Goal: Task Accomplishment & Management: Manage account settings

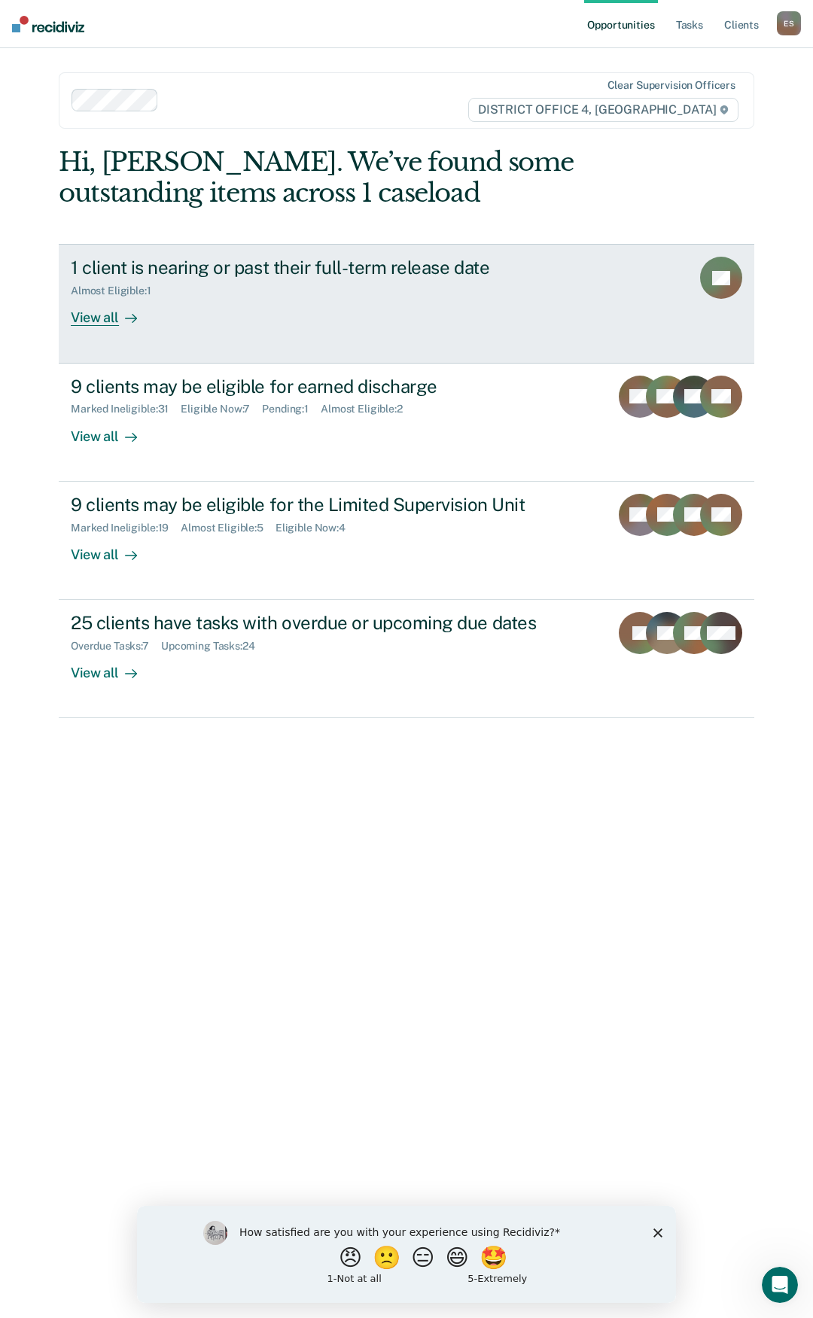
click at [101, 324] on div "View all" at bounding box center [113, 311] width 84 height 29
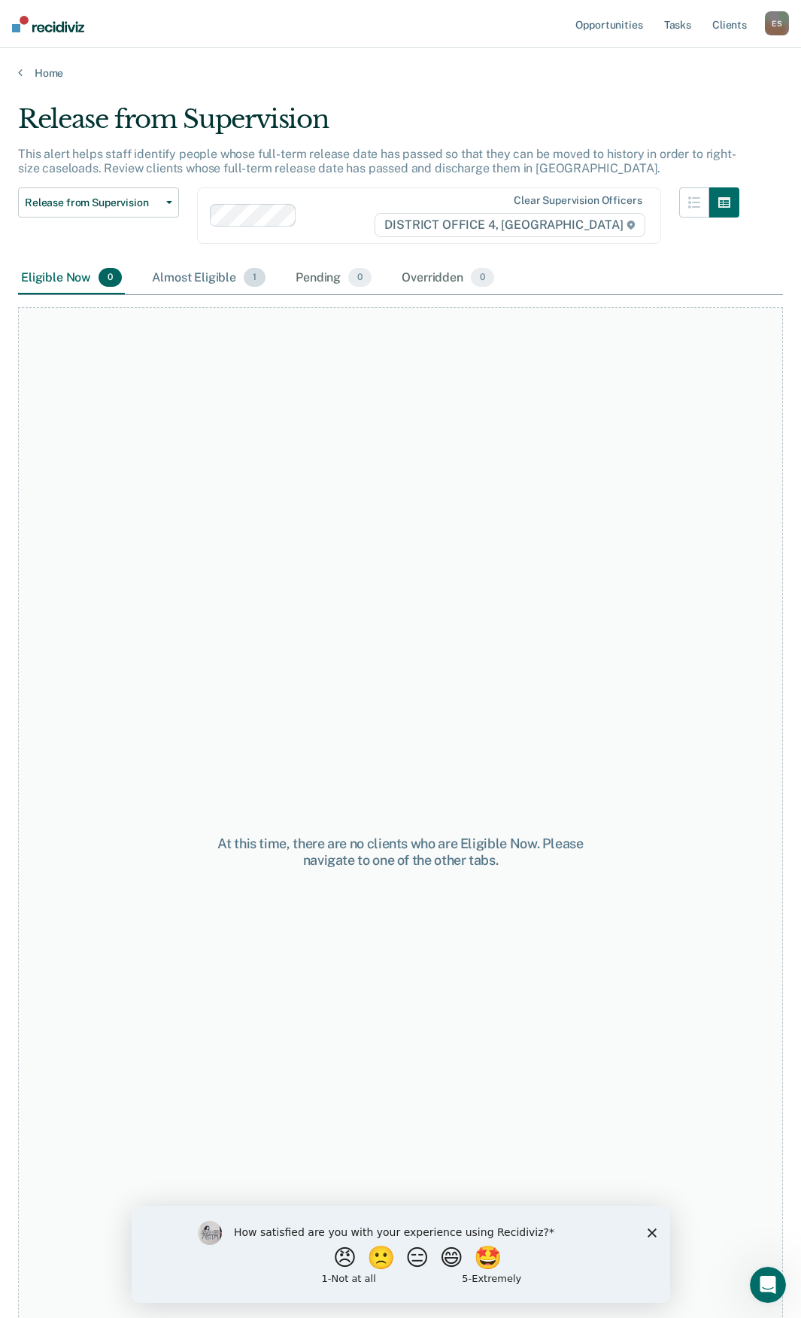
click at [183, 276] on div "Almost Eligible 1" at bounding box center [209, 278] width 120 height 33
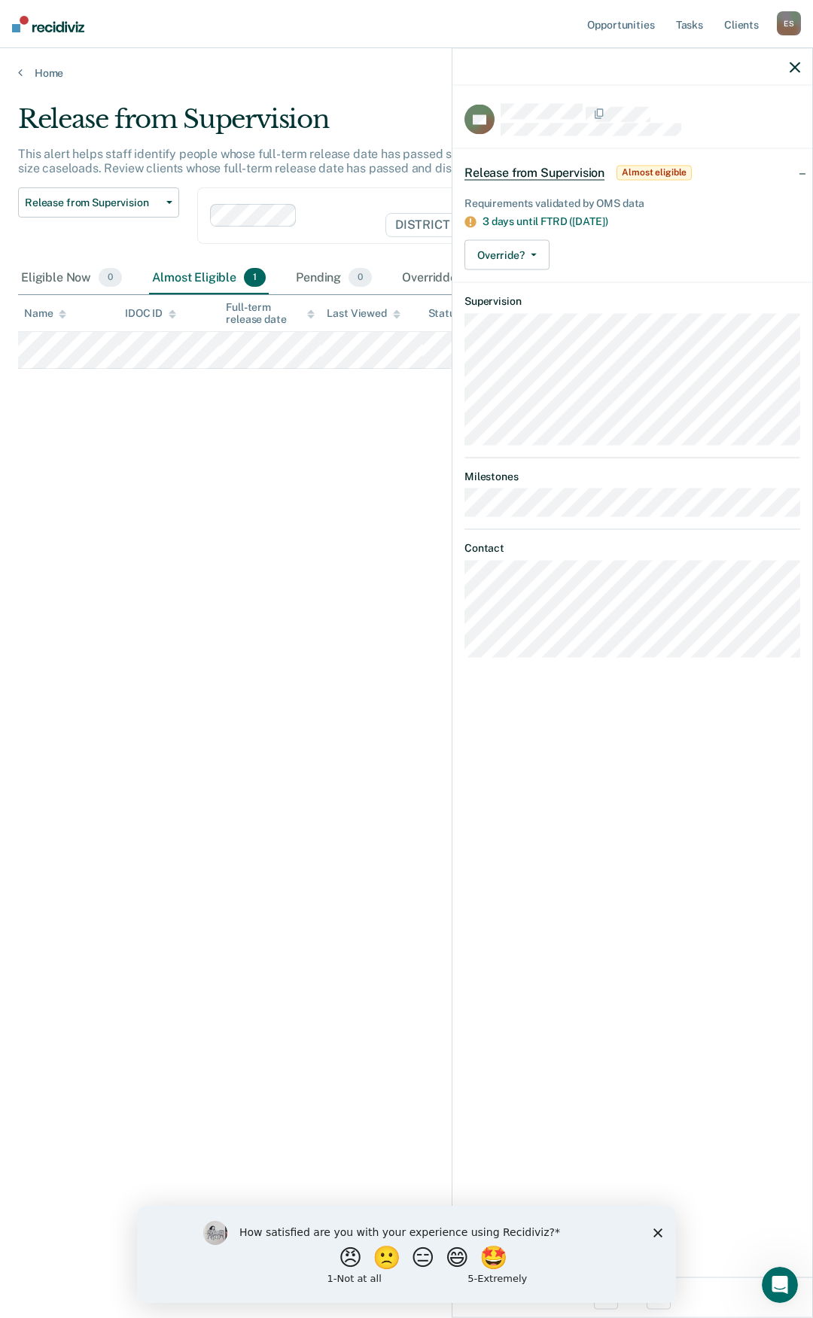
click at [248, 686] on div "Release from Supervision This alert helps staff identify people whose full-term…" at bounding box center [406, 654] width 777 height 1101
click at [791, 68] on icon "button" at bounding box center [794, 67] width 11 height 11
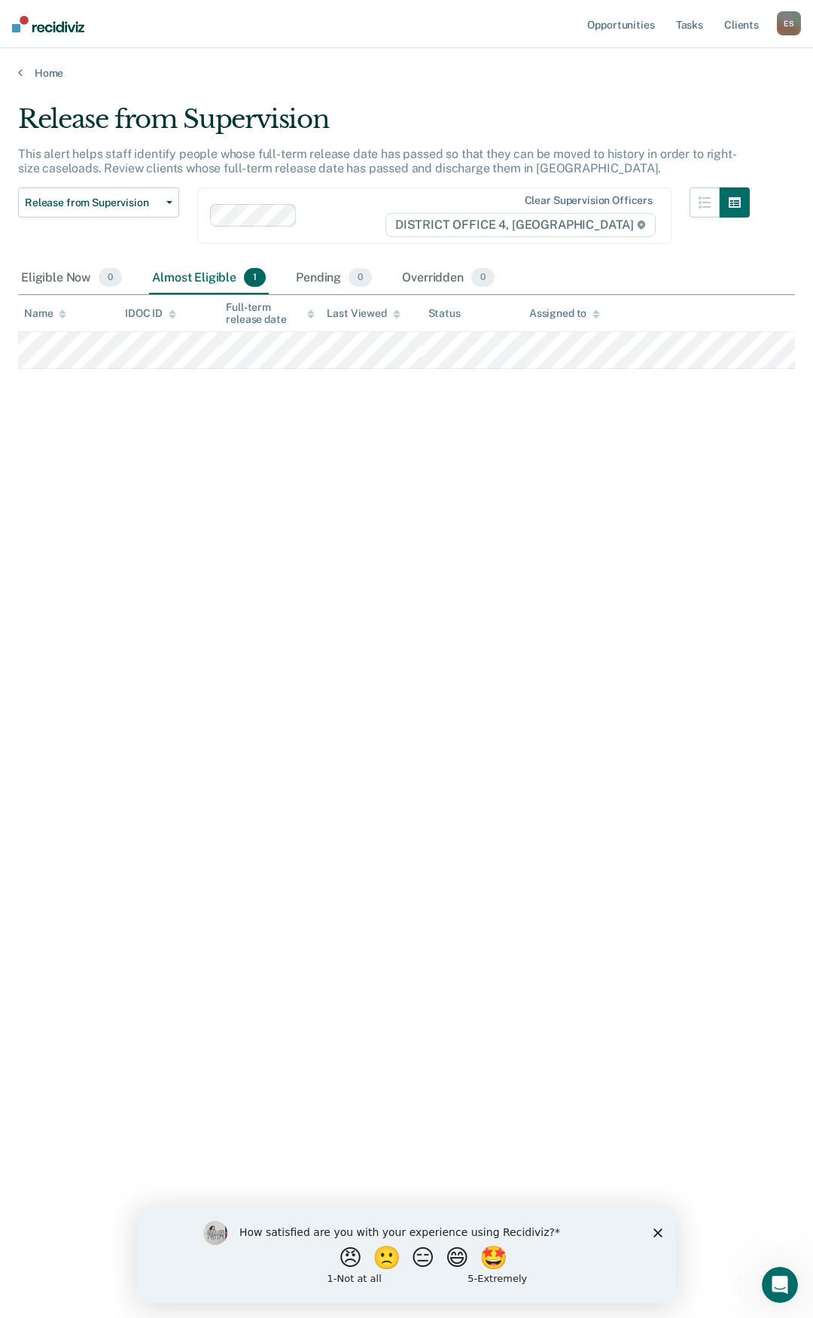
click at [288, 613] on div "Release from Supervision This alert helps staff identify people whose full-term…" at bounding box center [406, 654] width 777 height 1101
click at [25, 72] on link "Home" at bounding box center [406, 73] width 777 height 14
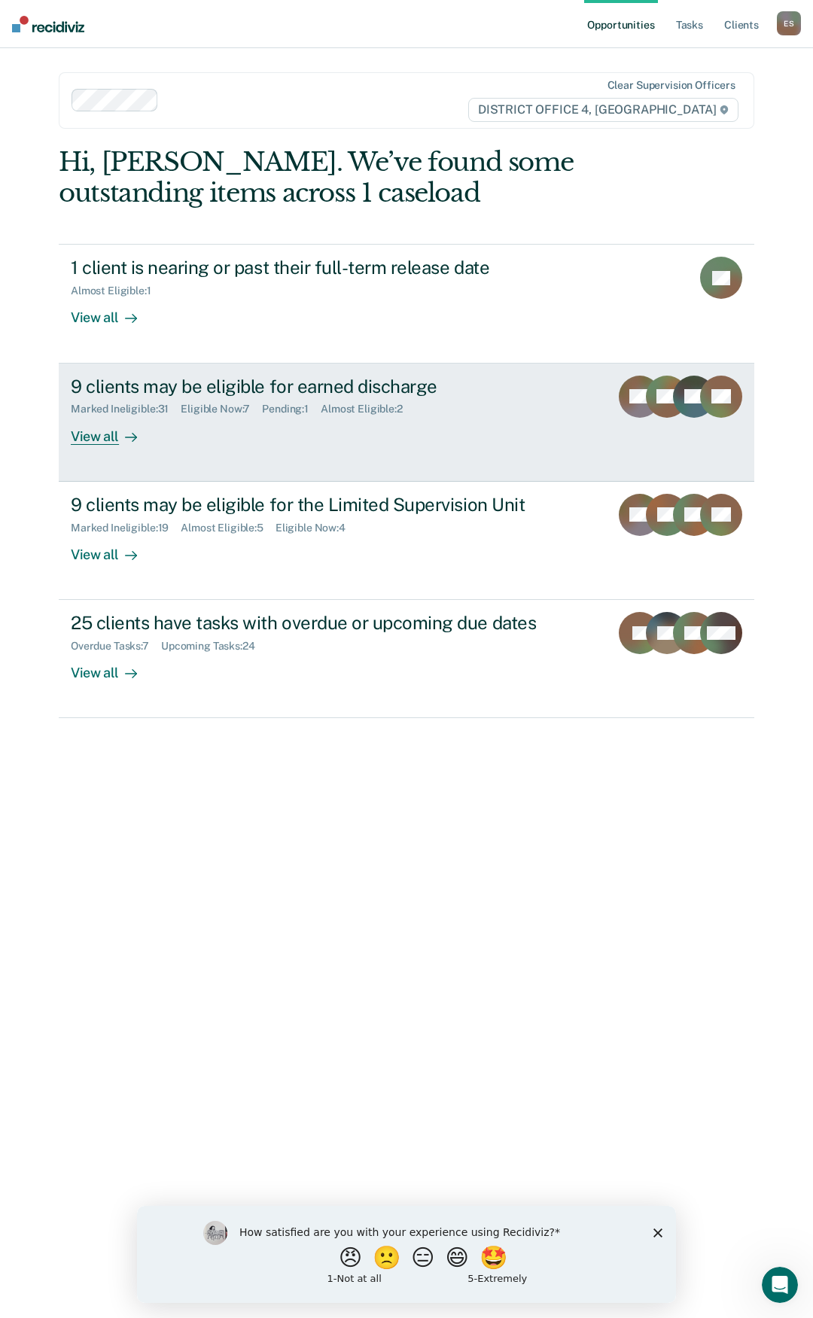
click at [214, 392] on div "9 clients may be eligible for earned discharge" at bounding box center [334, 387] width 527 height 22
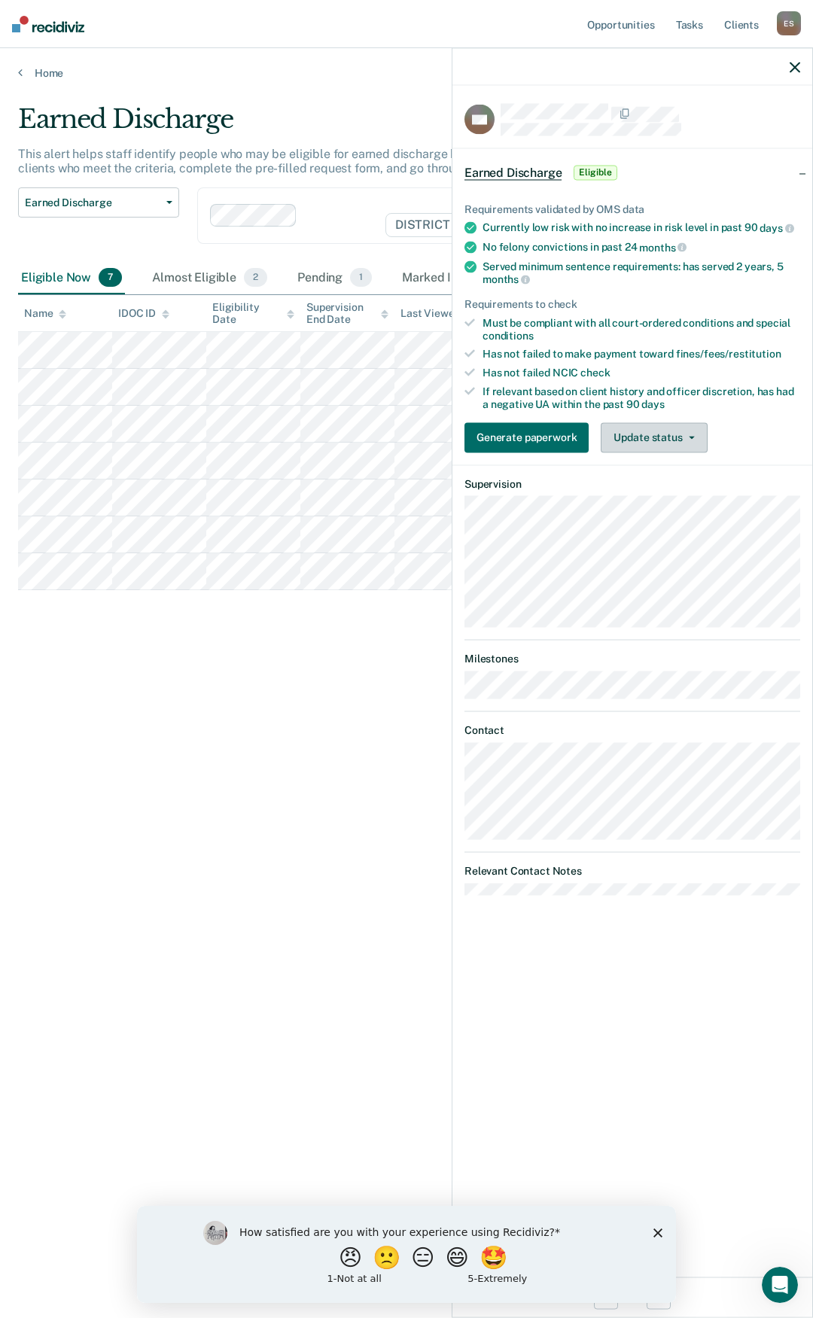
click at [660, 428] on button "Update status" at bounding box center [654, 437] width 106 height 30
click at [678, 494] on button "Mark Ineligible" at bounding box center [673, 497] width 145 height 24
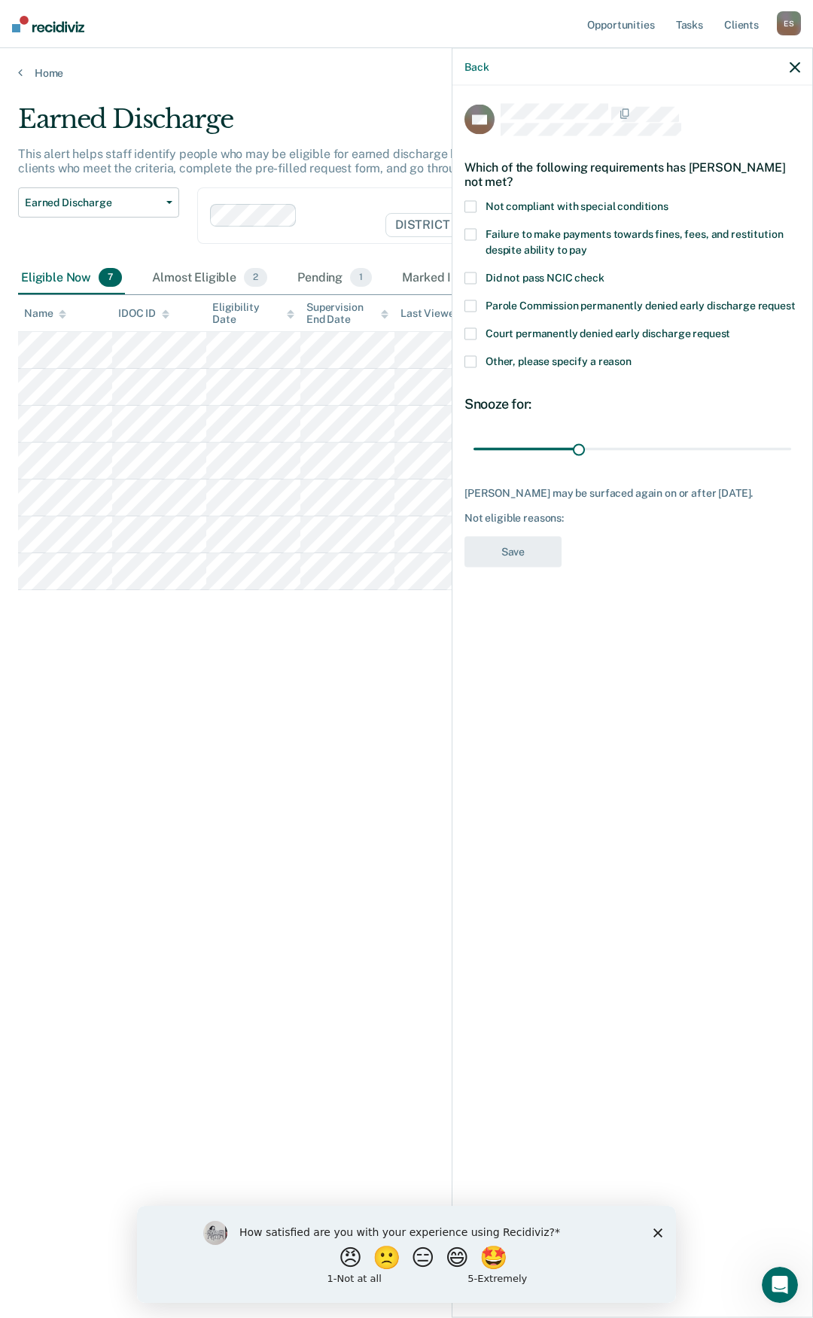
click at [465, 356] on span at bounding box center [470, 362] width 12 height 12
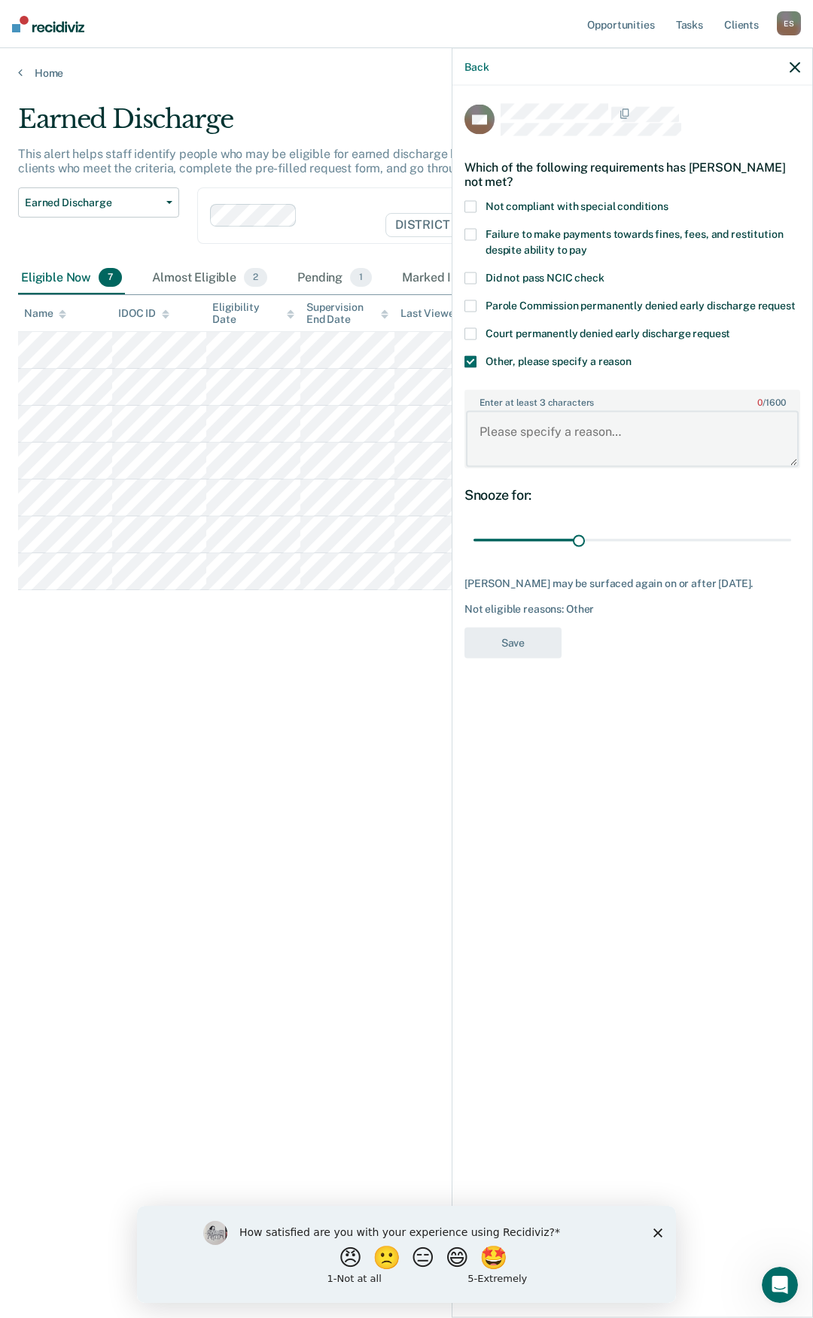
click at [520, 436] on textarea "Enter at least 3 characters 0 / 1600" at bounding box center [632, 439] width 333 height 56
type textarea "recent allegation of use"
drag, startPoint x: 581, startPoint y: 541, endPoint x: 680, endPoint y: 543, distance: 99.4
type input "60"
click at [680, 543] on input "range" at bounding box center [632, 540] width 318 height 26
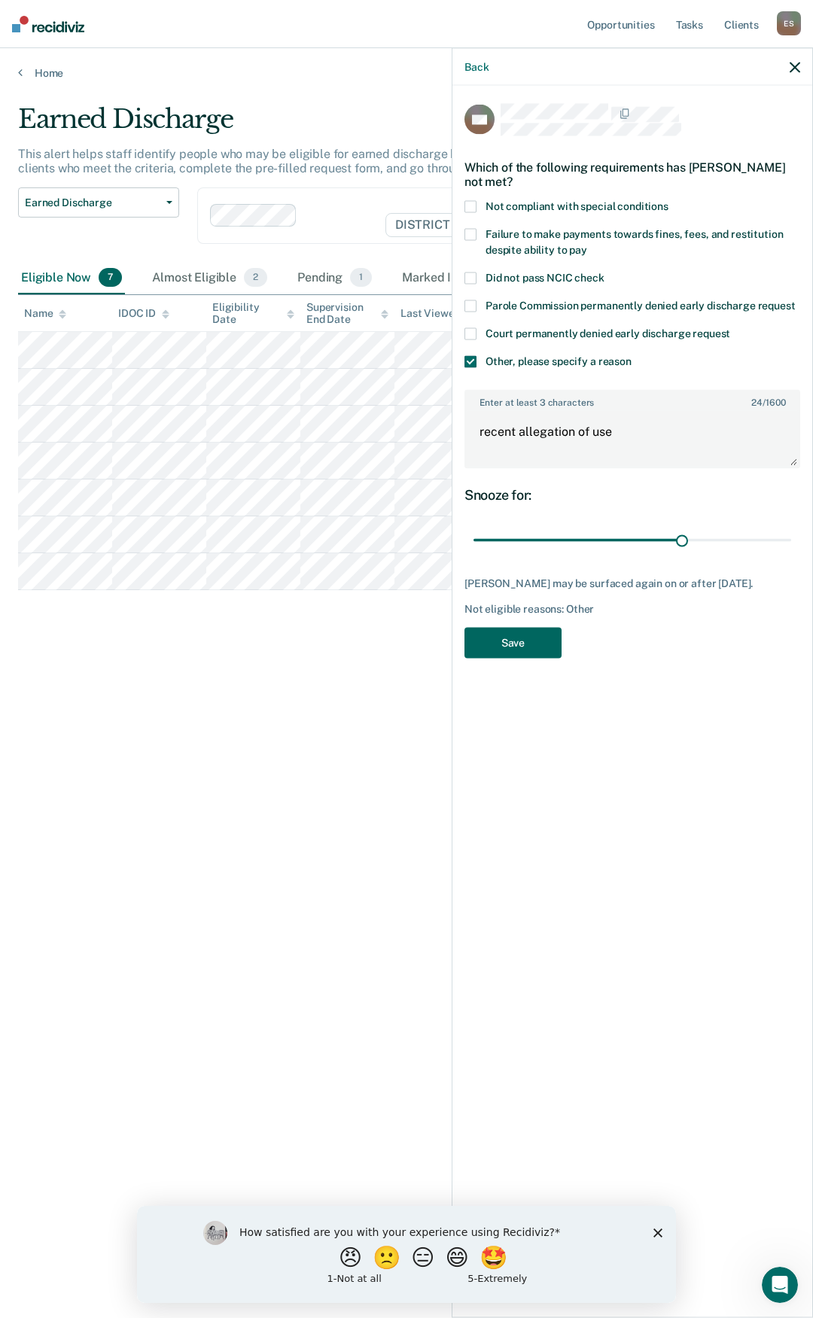
click at [528, 658] on button "Save" at bounding box center [512, 642] width 97 height 31
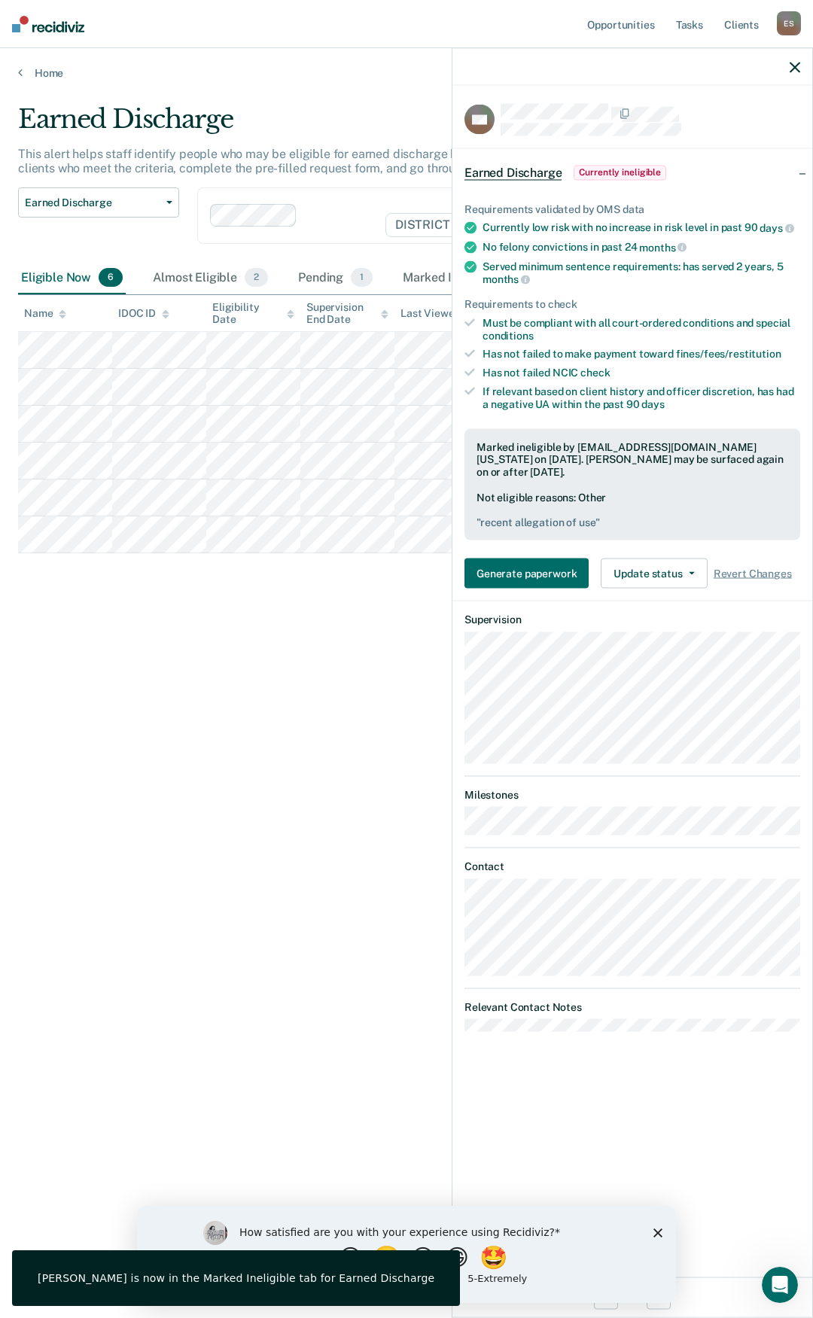
click at [796, 66] on icon "button" at bounding box center [794, 67] width 11 height 11
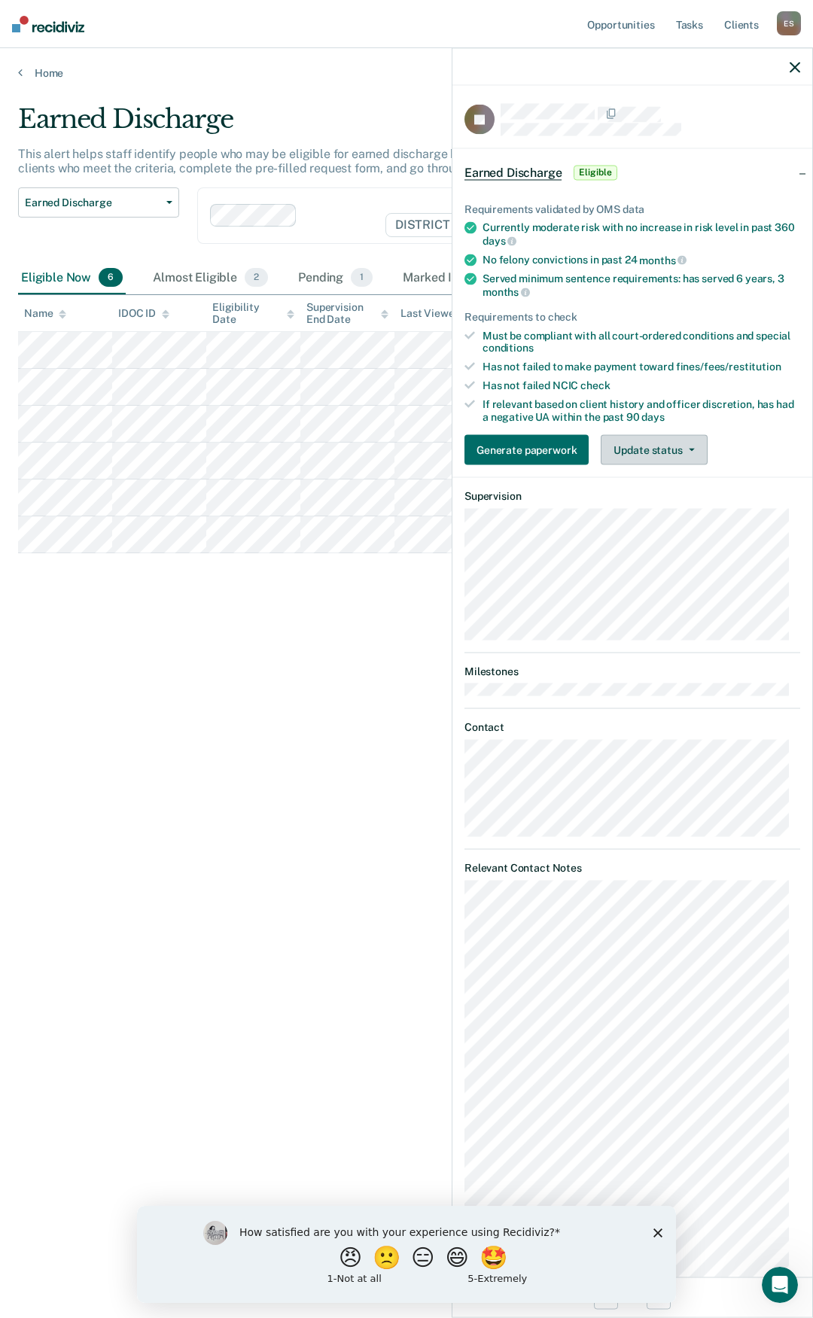
click at [689, 452] on button "Update status" at bounding box center [654, 450] width 106 height 30
click at [658, 506] on button "Mark Ineligible" at bounding box center [673, 510] width 145 height 24
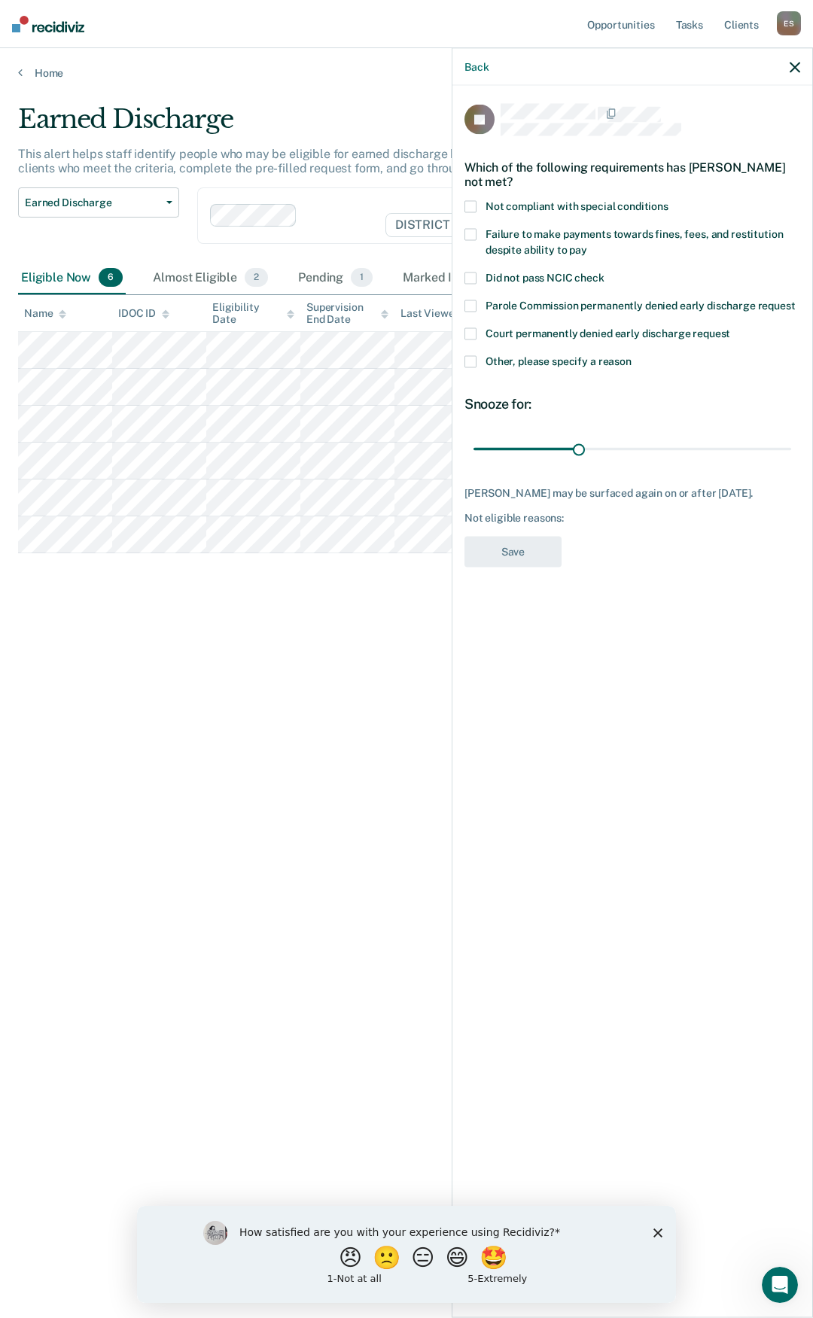
click at [470, 202] on span at bounding box center [470, 207] width 12 height 12
click at [469, 204] on span at bounding box center [470, 207] width 12 height 12
click at [473, 356] on span at bounding box center [470, 362] width 12 height 12
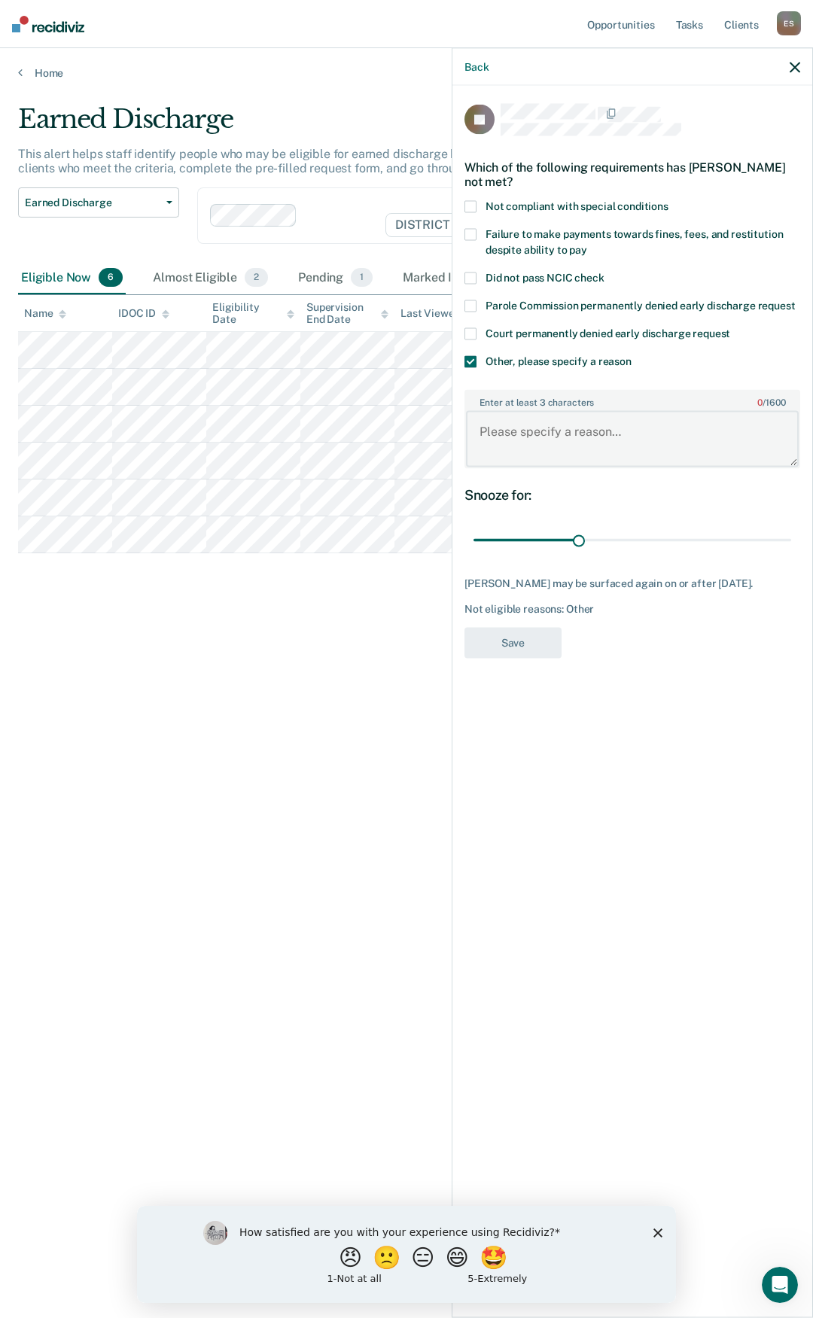
click at [516, 439] on textarea "Enter at least 3 characters 0 / 1600" at bounding box center [632, 439] width 333 height 56
type textarea "recent substance use"
drag, startPoint x: 577, startPoint y: 537, endPoint x: 808, endPoint y: 508, distance: 232.9
type input "90"
click at [791, 527] on input "range" at bounding box center [632, 540] width 318 height 26
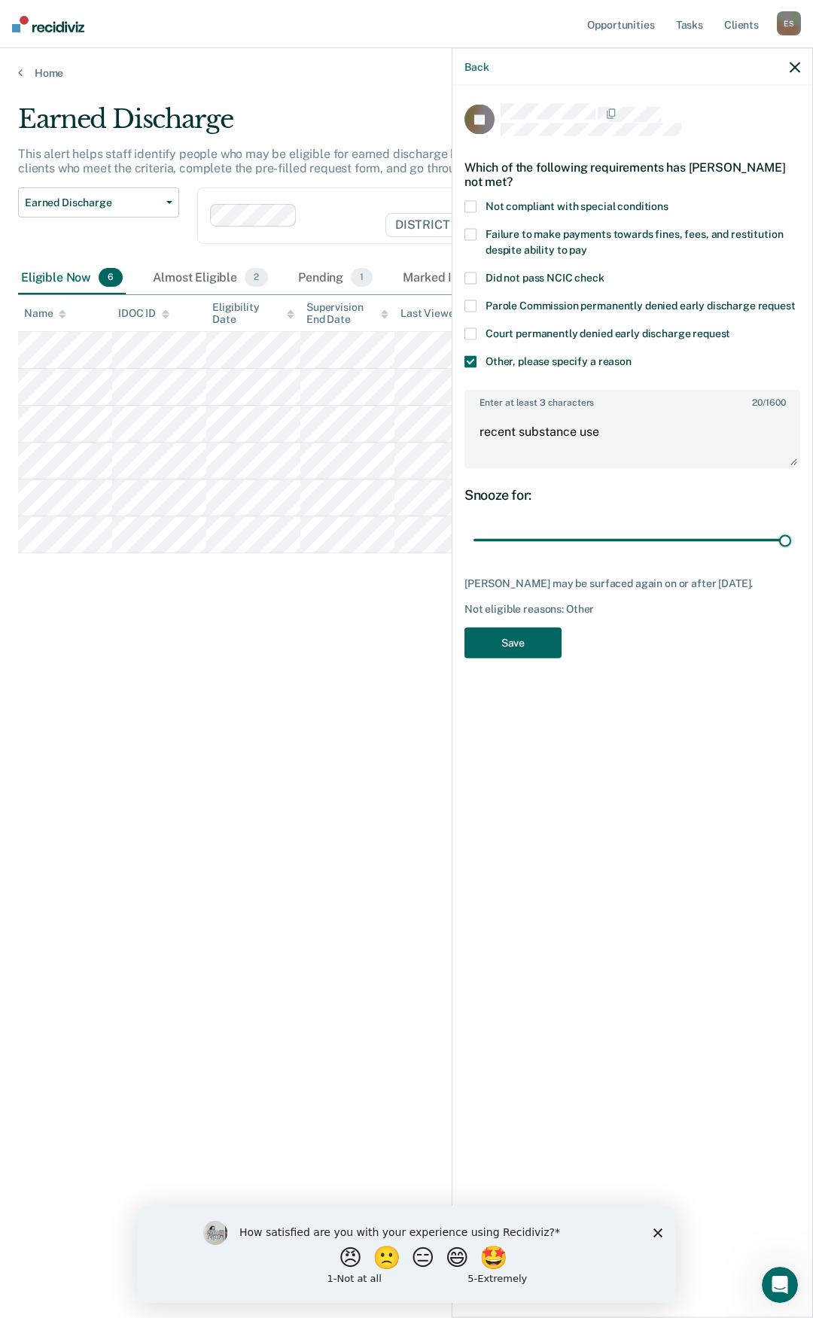
click at [534, 642] on button "Save" at bounding box center [512, 642] width 97 height 31
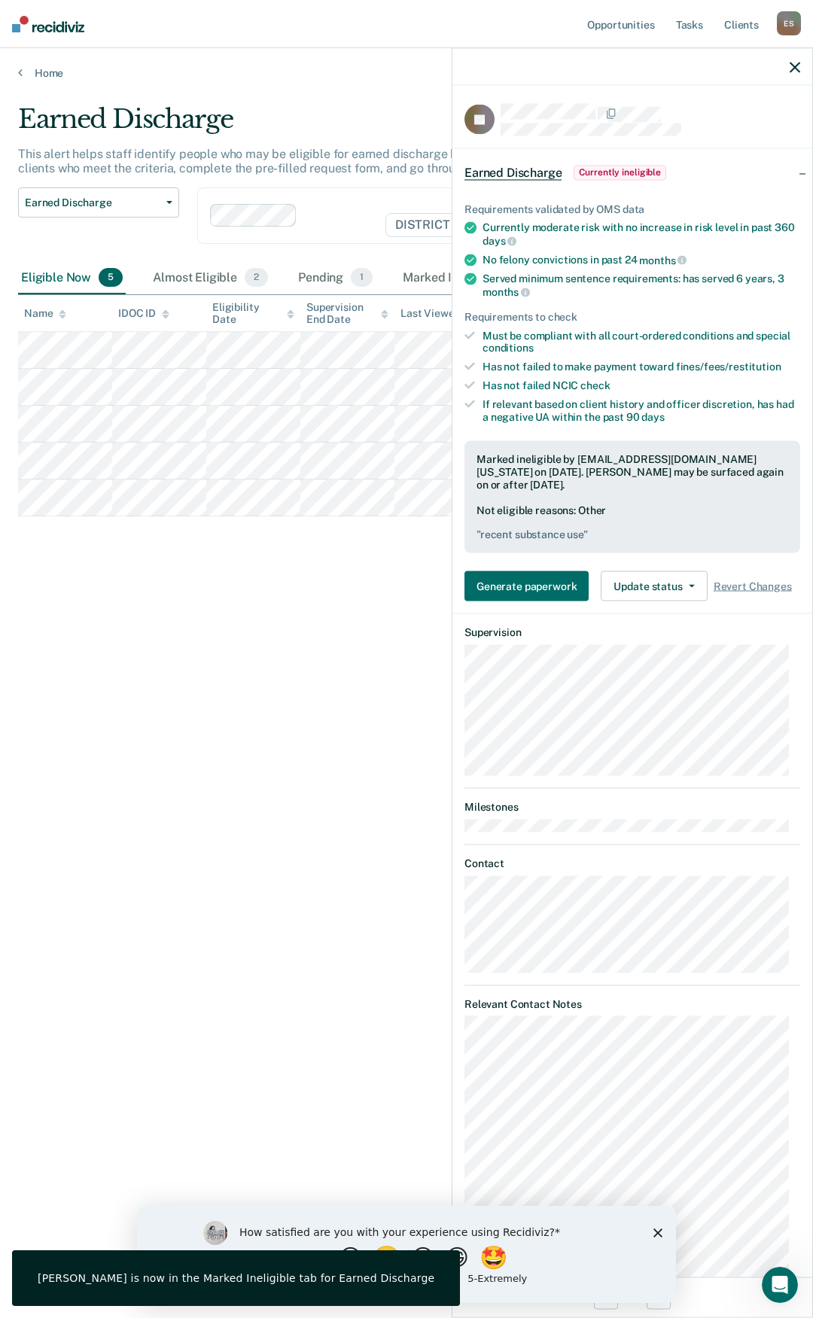
drag, startPoint x: 789, startPoint y: 66, endPoint x: 676, endPoint y: 143, distance: 136.5
click at [781, 71] on div at bounding box center [632, 67] width 360 height 38
click at [792, 65] on icon "button" at bounding box center [794, 67] width 11 height 11
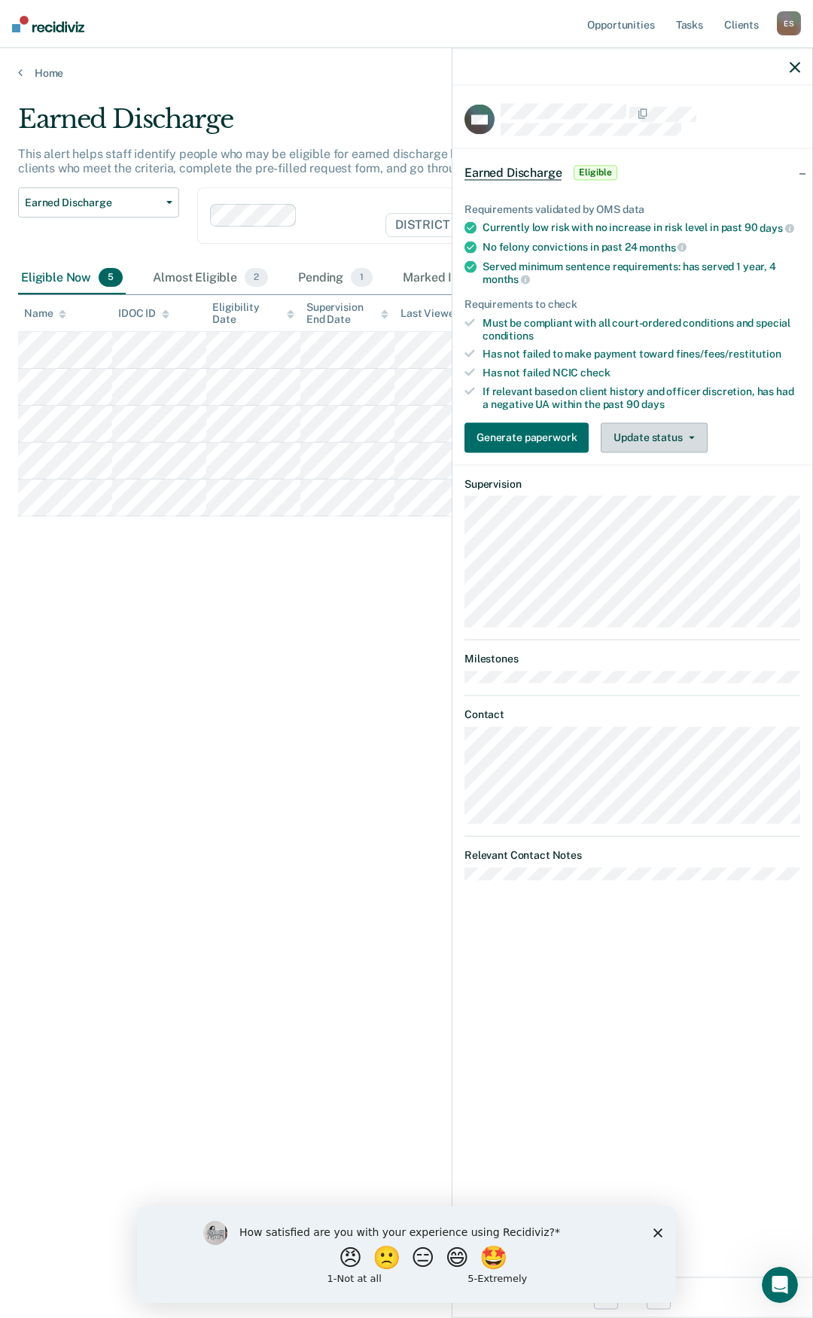
click at [675, 436] on button "Update status" at bounding box center [654, 437] width 106 height 30
click at [654, 494] on button "Mark Ineligible" at bounding box center [673, 497] width 145 height 24
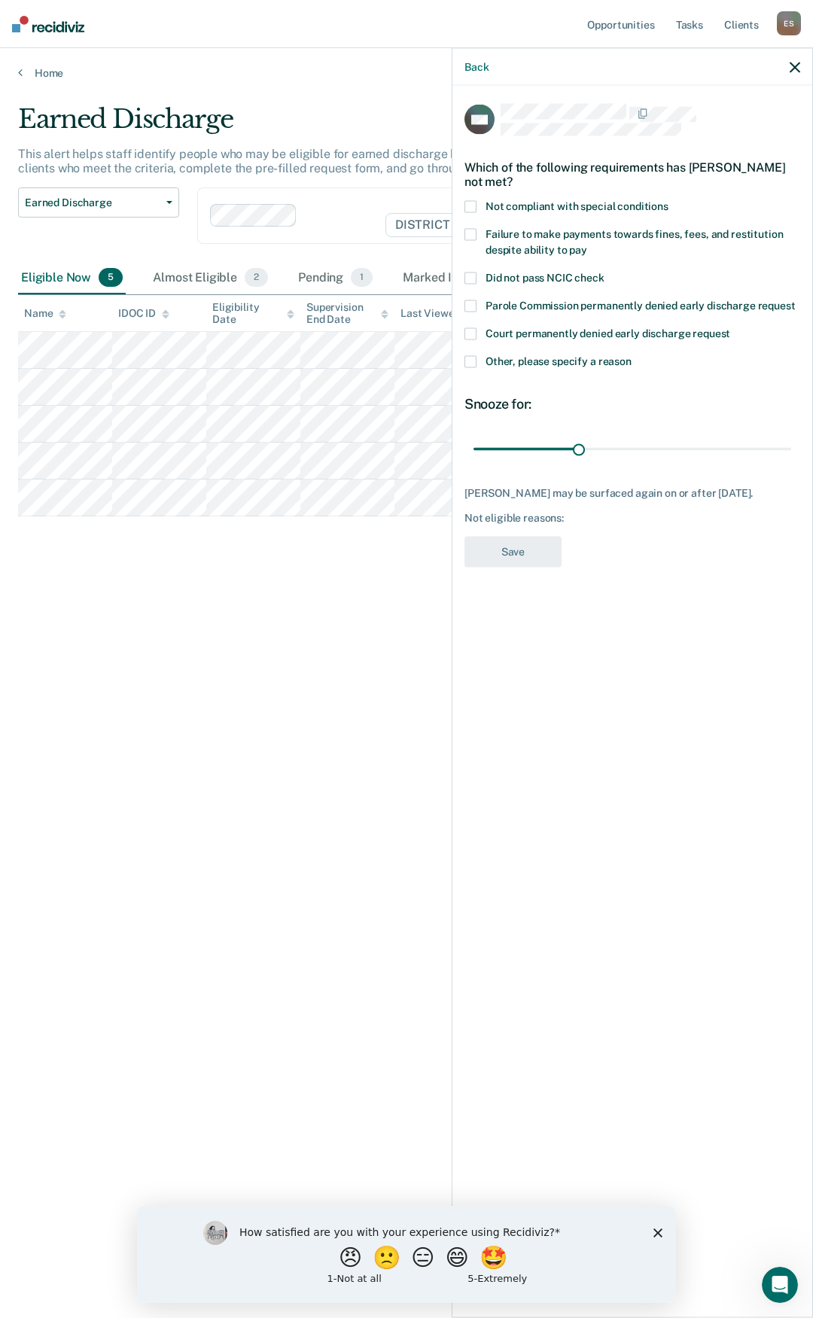
click at [468, 359] on span at bounding box center [470, 362] width 12 height 12
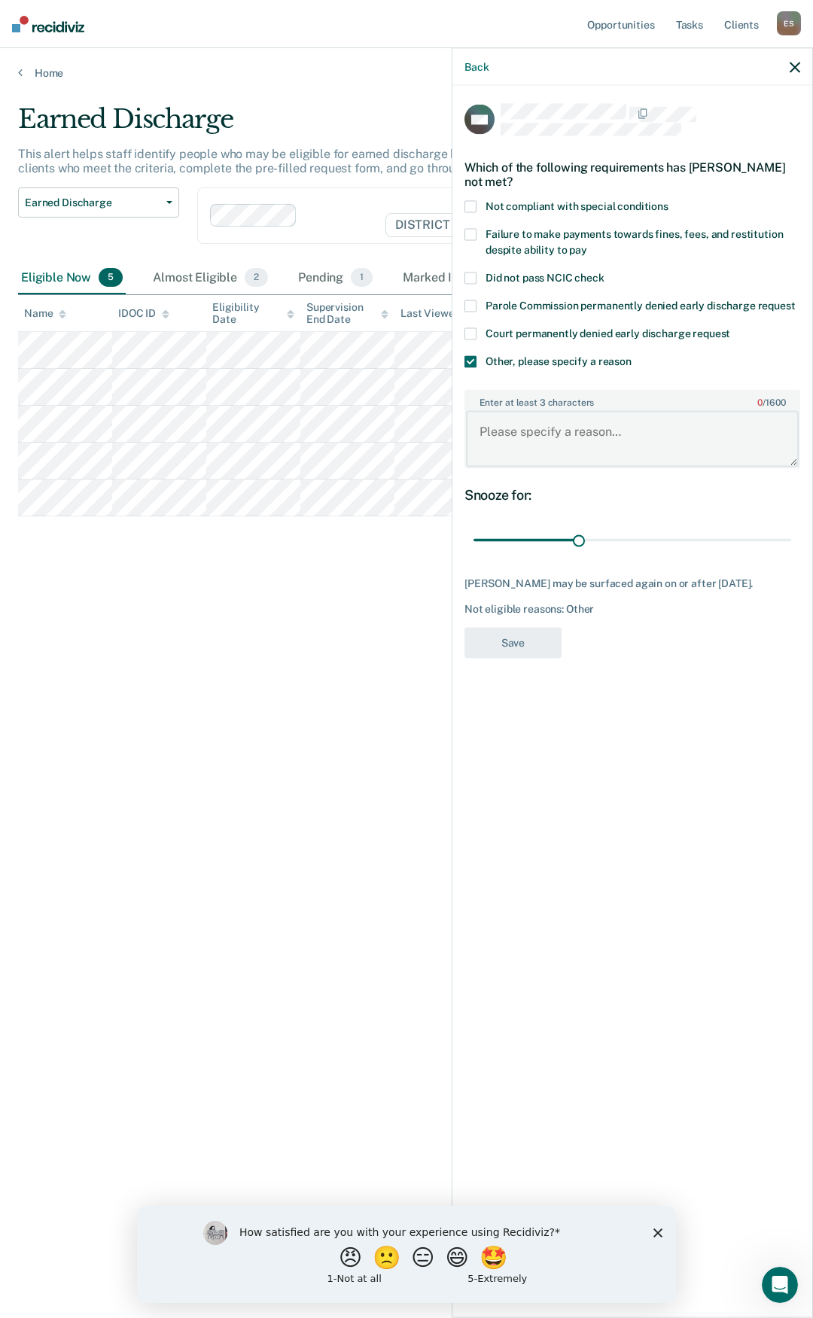
click at [506, 440] on textarea "Enter at least 3 characters 0 / 1600" at bounding box center [632, 439] width 333 height 56
type textarea "has had substance use in past 4 months"
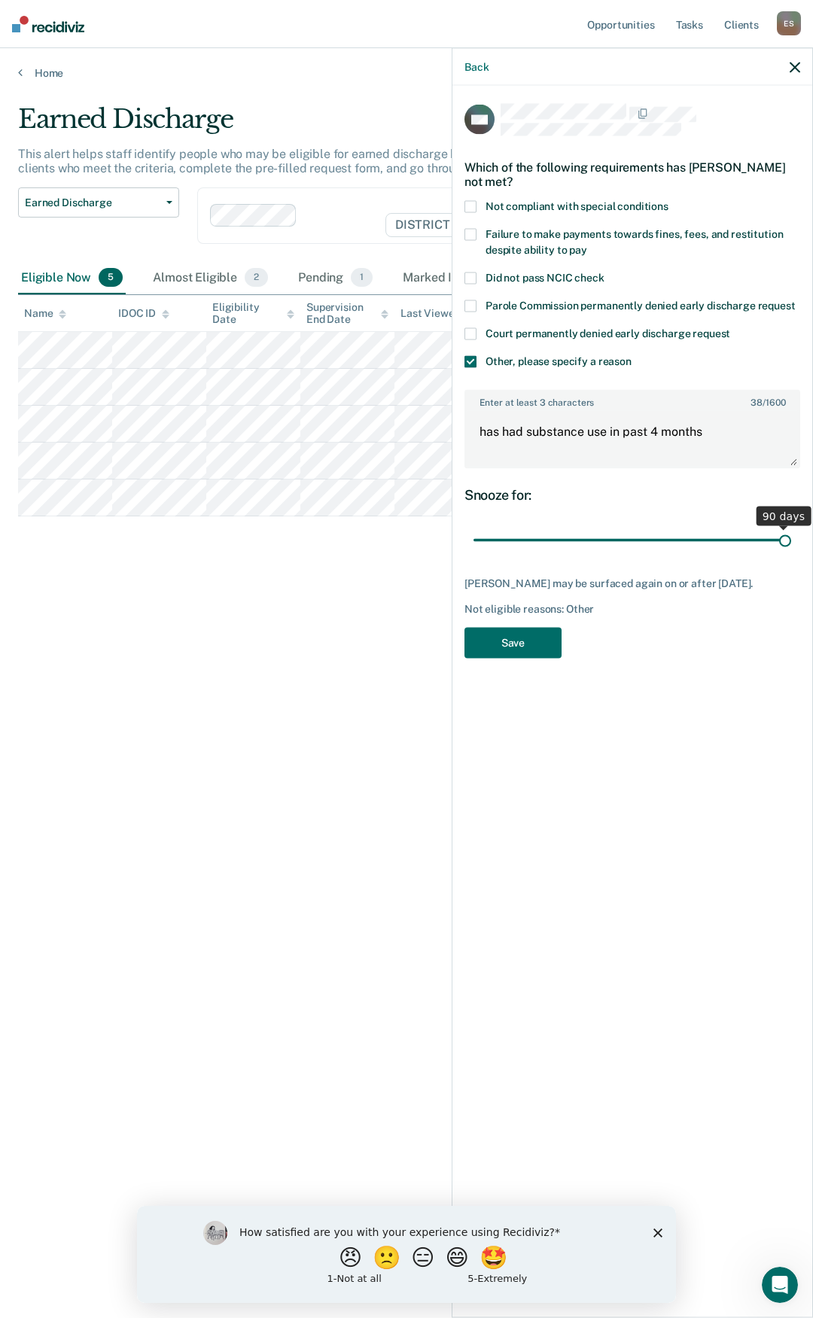
drag, startPoint x: 577, startPoint y: 543, endPoint x: 812, endPoint y: 503, distance: 238.2
type input "90"
click at [791, 527] on input "range" at bounding box center [632, 540] width 318 height 26
click at [519, 649] on button "Save" at bounding box center [512, 642] width 97 height 31
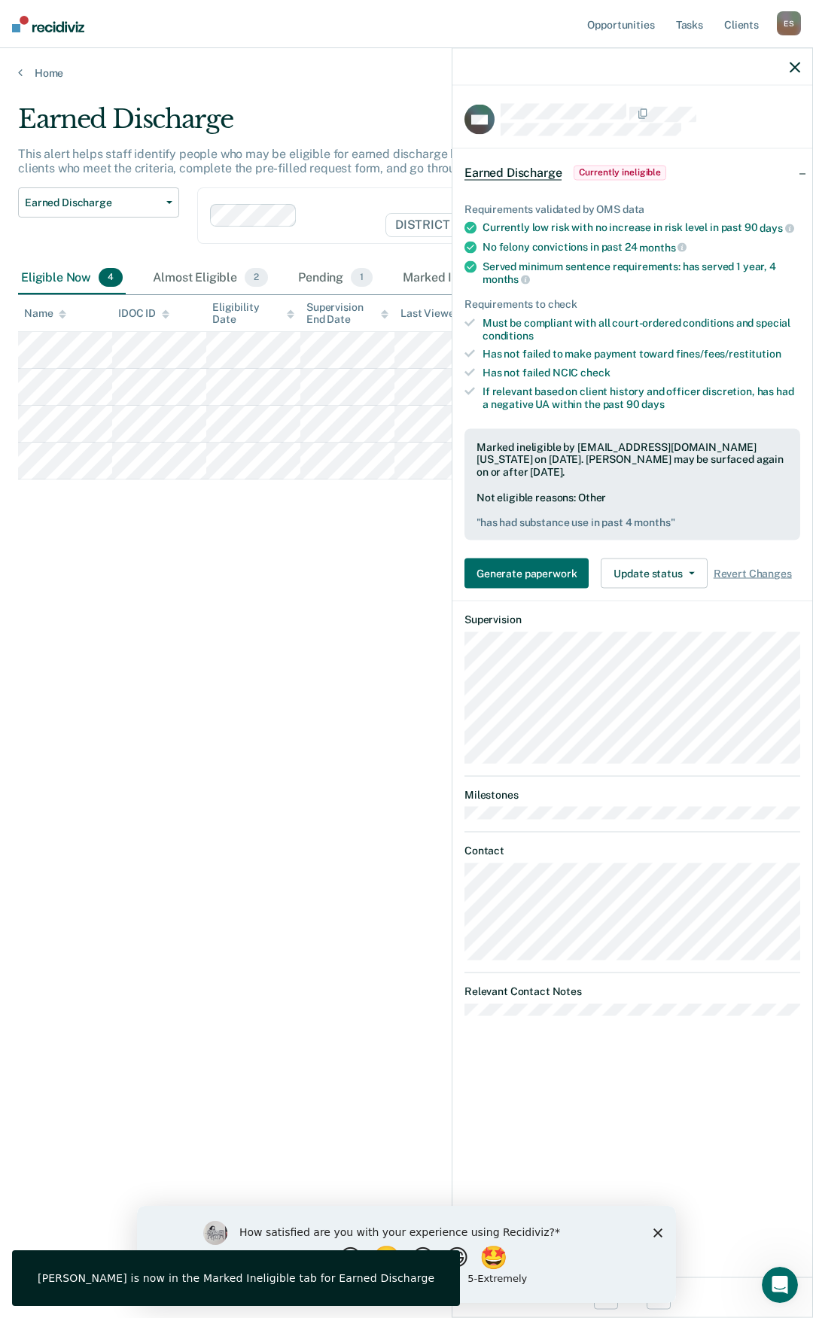
click at [797, 71] on icon "button" at bounding box center [794, 67] width 11 height 11
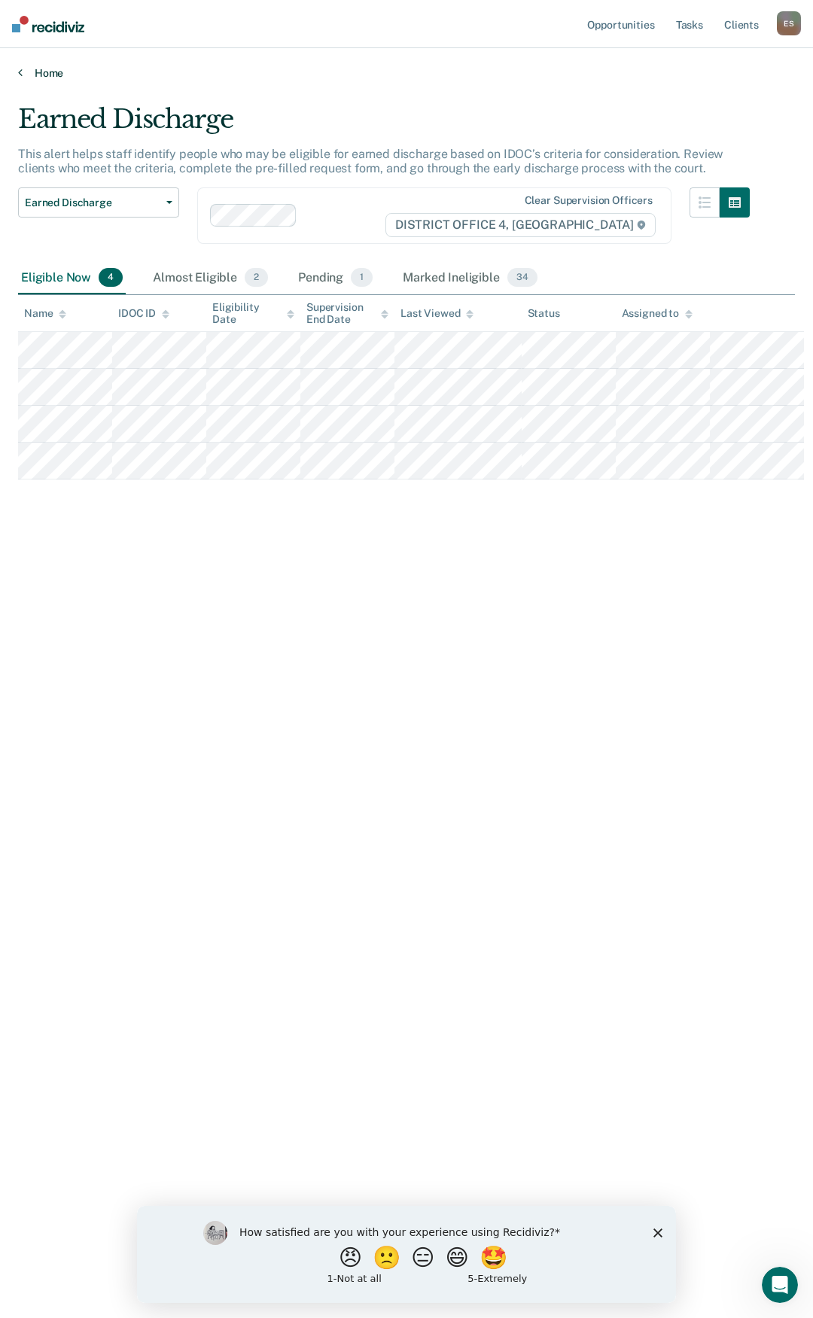
click at [26, 71] on link "Home" at bounding box center [406, 73] width 777 height 14
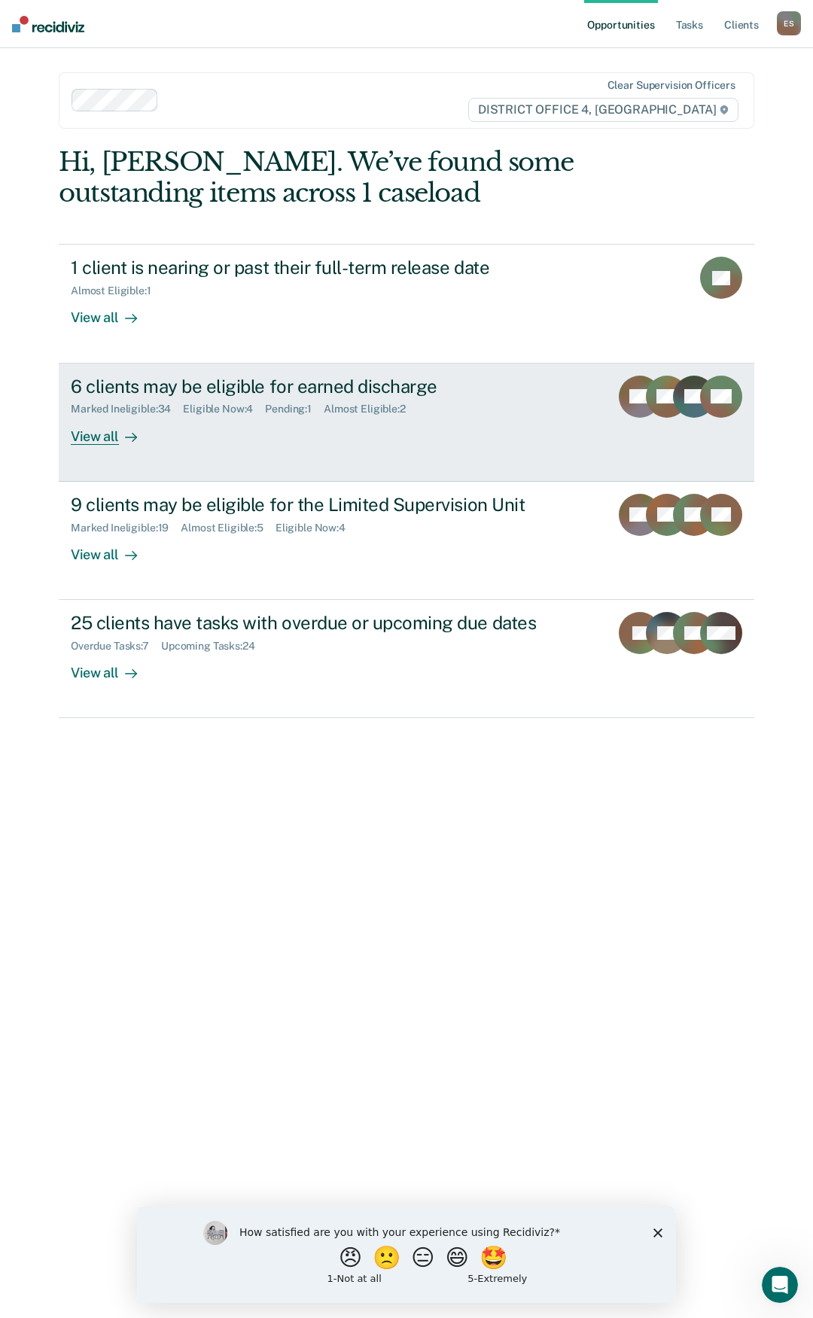
click at [181, 389] on div "6 clients may be eligible for earned discharge" at bounding box center [334, 387] width 527 height 22
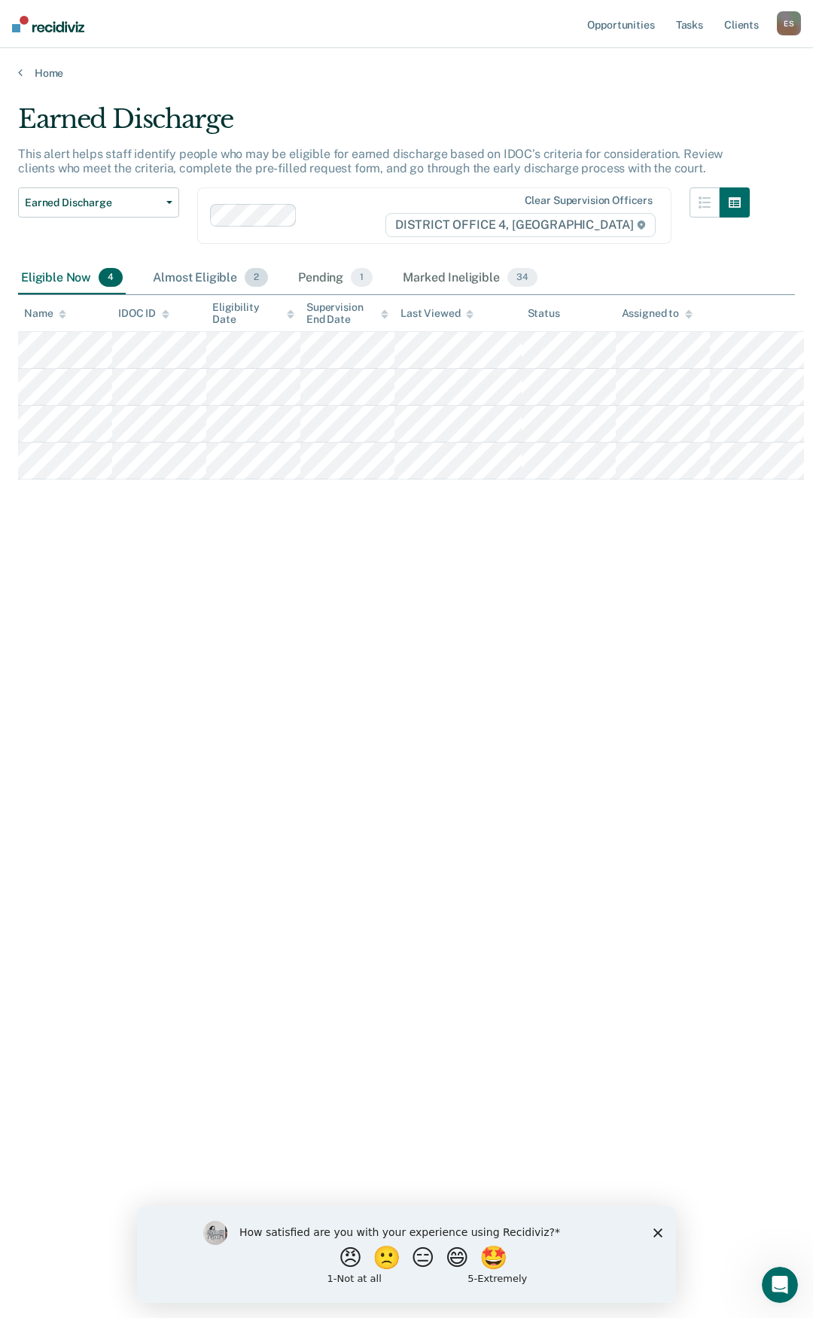
click at [208, 275] on div "Almost Eligible 2" at bounding box center [210, 278] width 121 height 33
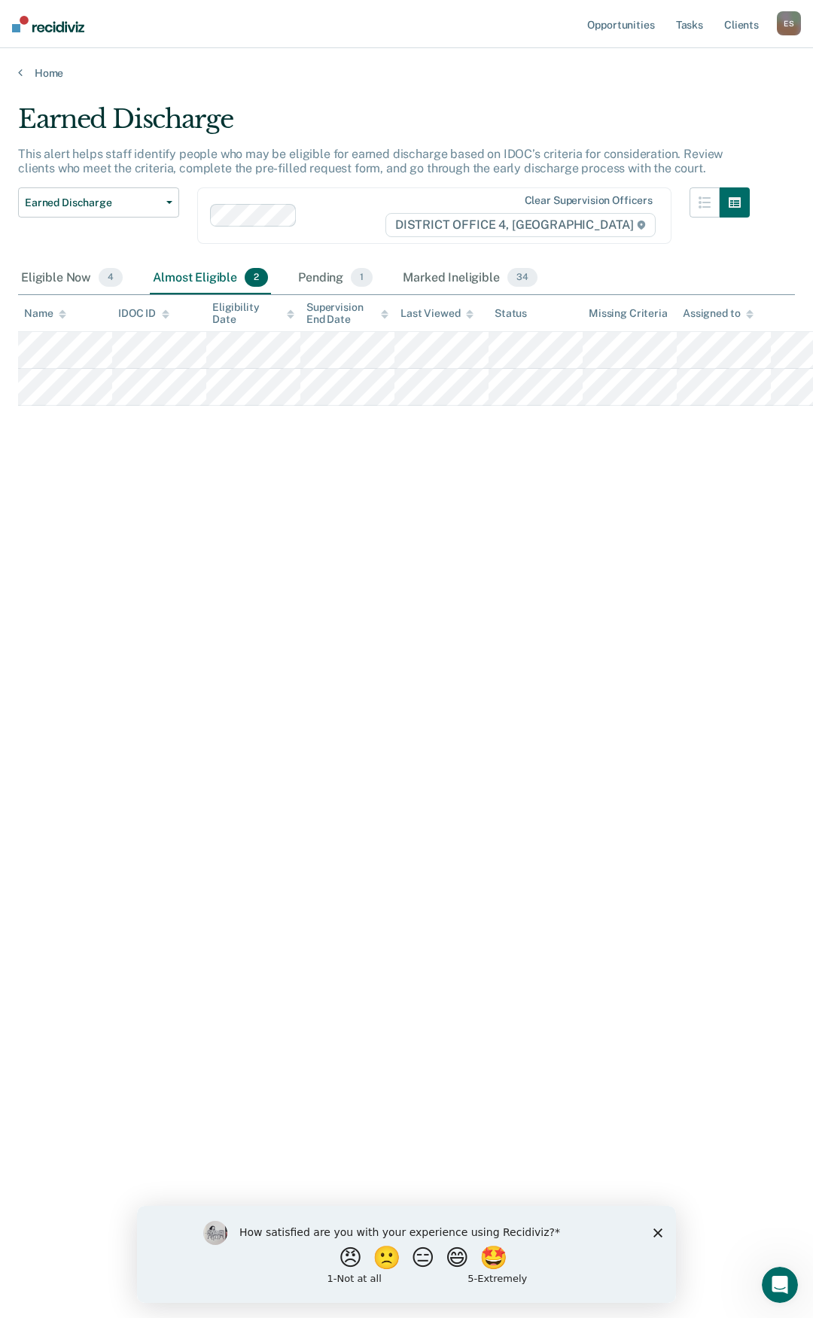
click at [27, 65] on div "Home" at bounding box center [406, 64] width 813 height 32
click at [18, 71] on icon at bounding box center [20, 72] width 5 height 12
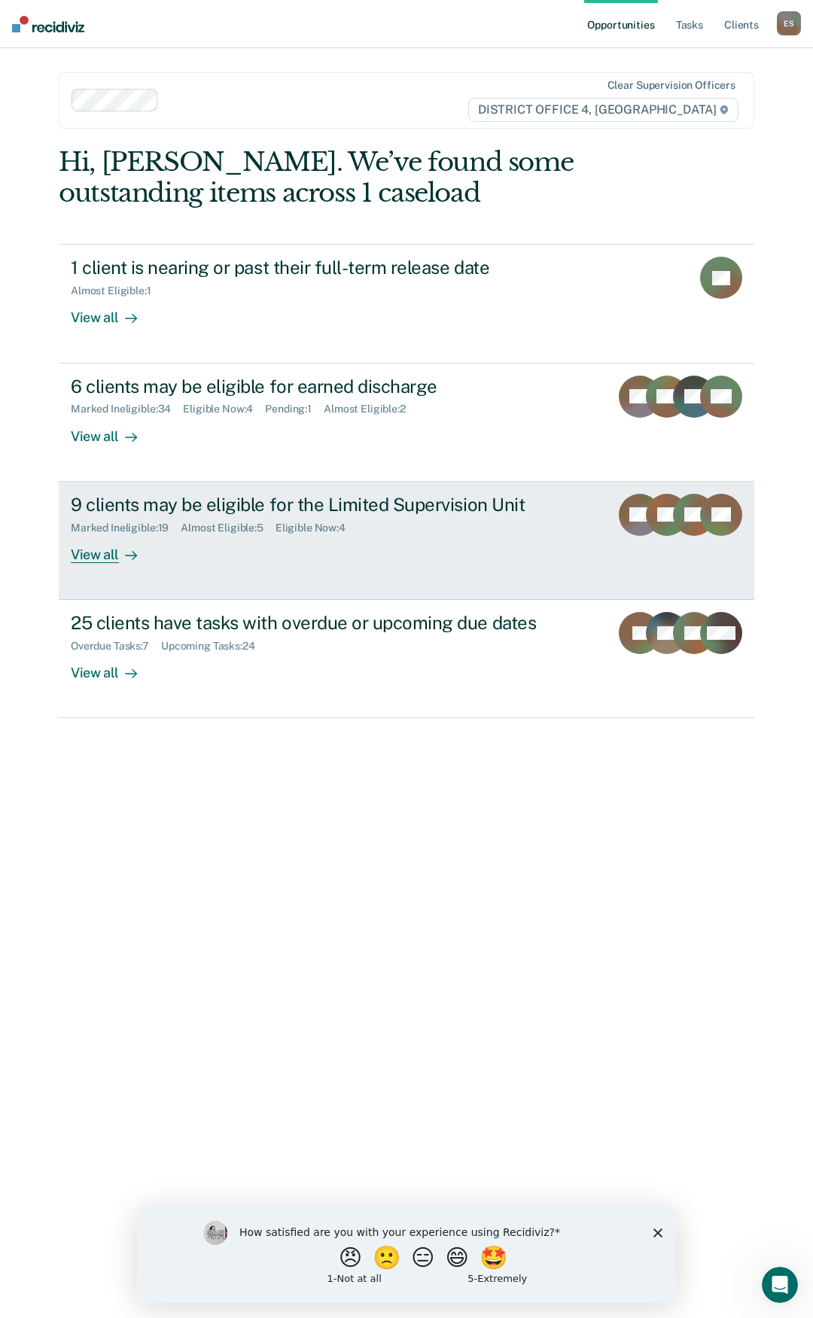
click at [187, 505] on div "9 clients may be eligible for the Limited Supervision Unit" at bounding box center [334, 505] width 527 height 22
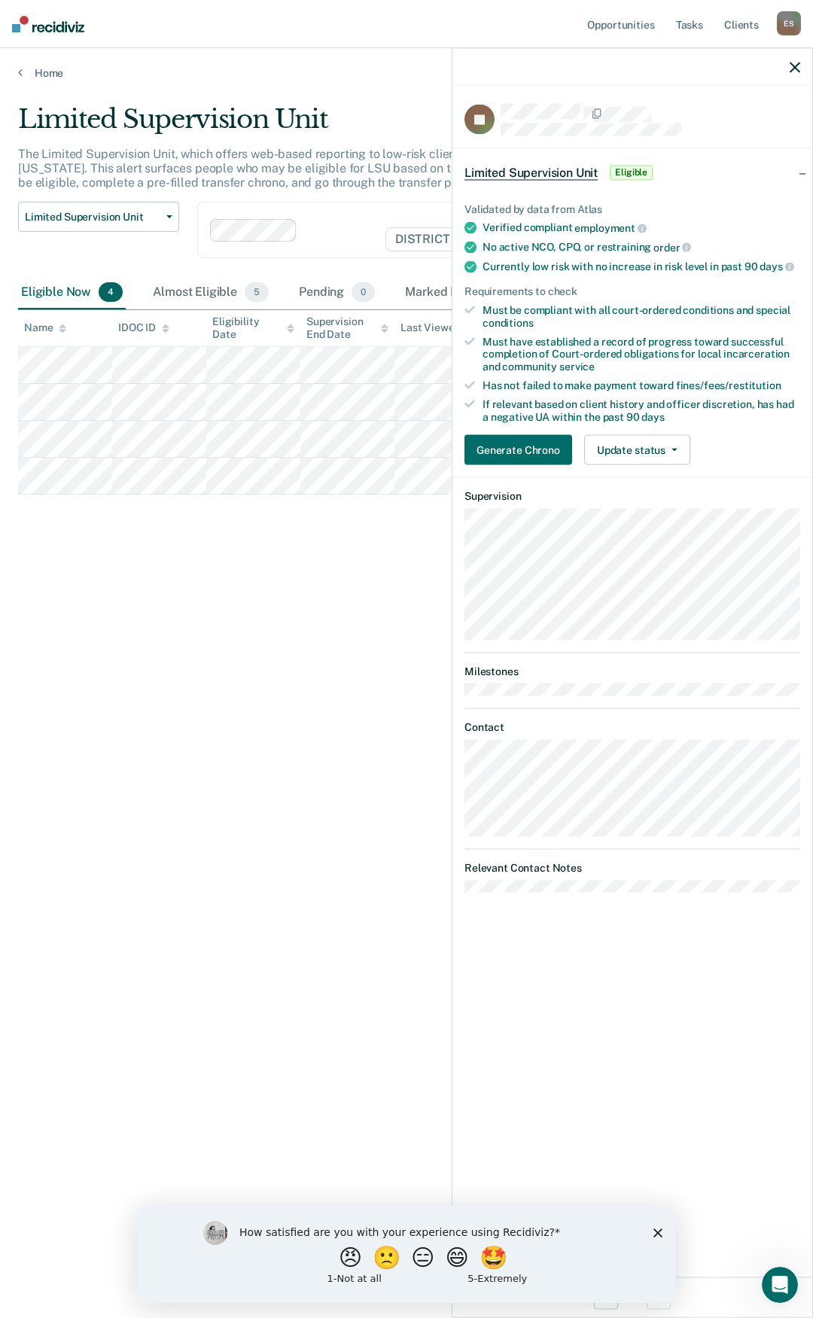
click at [289, 627] on div "Limited Supervision Unit The Limited Supervision Unit, which offers web-based r…" at bounding box center [406, 654] width 777 height 1101
click at [26, 66] on link "Home" at bounding box center [406, 73] width 777 height 14
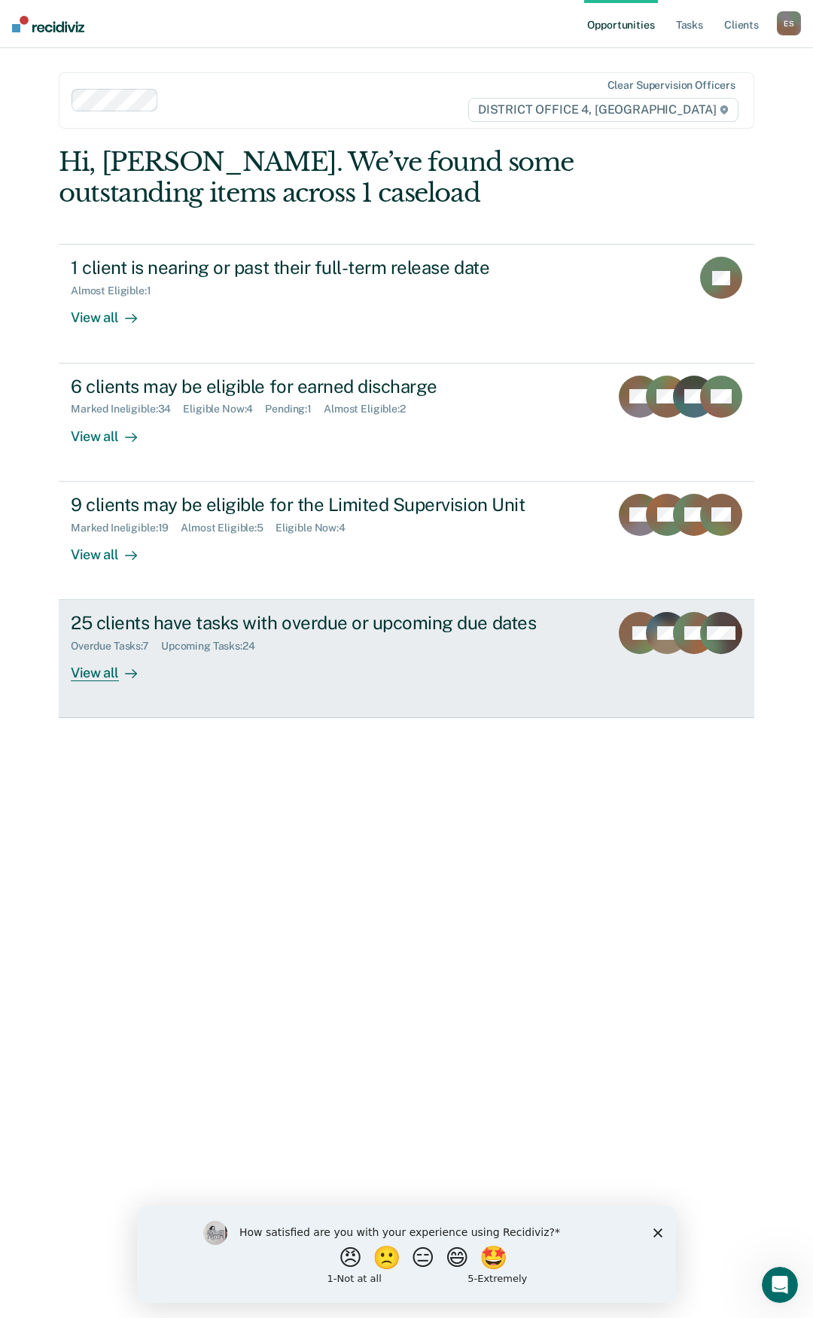
click at [102, 672] on div "View all" at bounding box center [113, 666] width 84 height 29
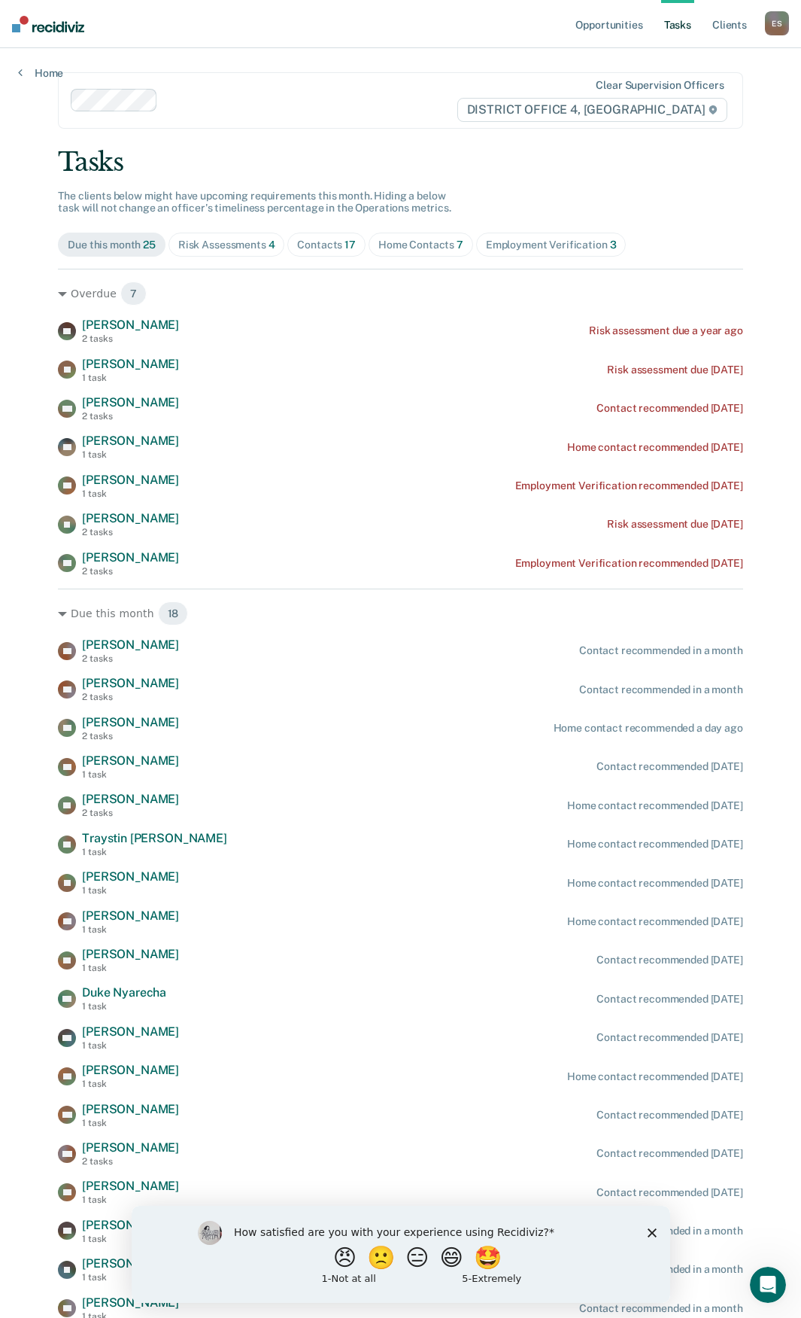
scroll to position [64, 0]
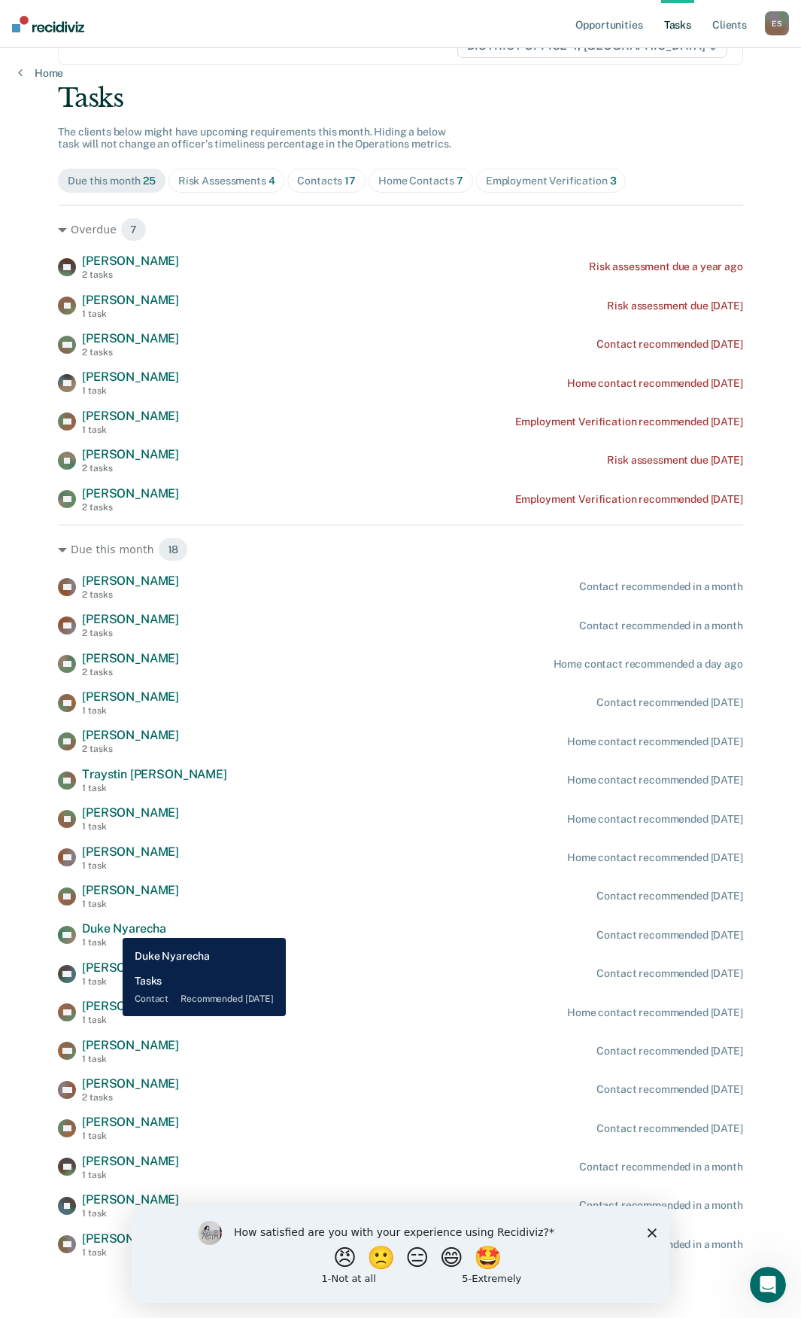
click at [112, 924] on span "Duke Nyarecha" at bounding box center [124, 928] width 84 height 14
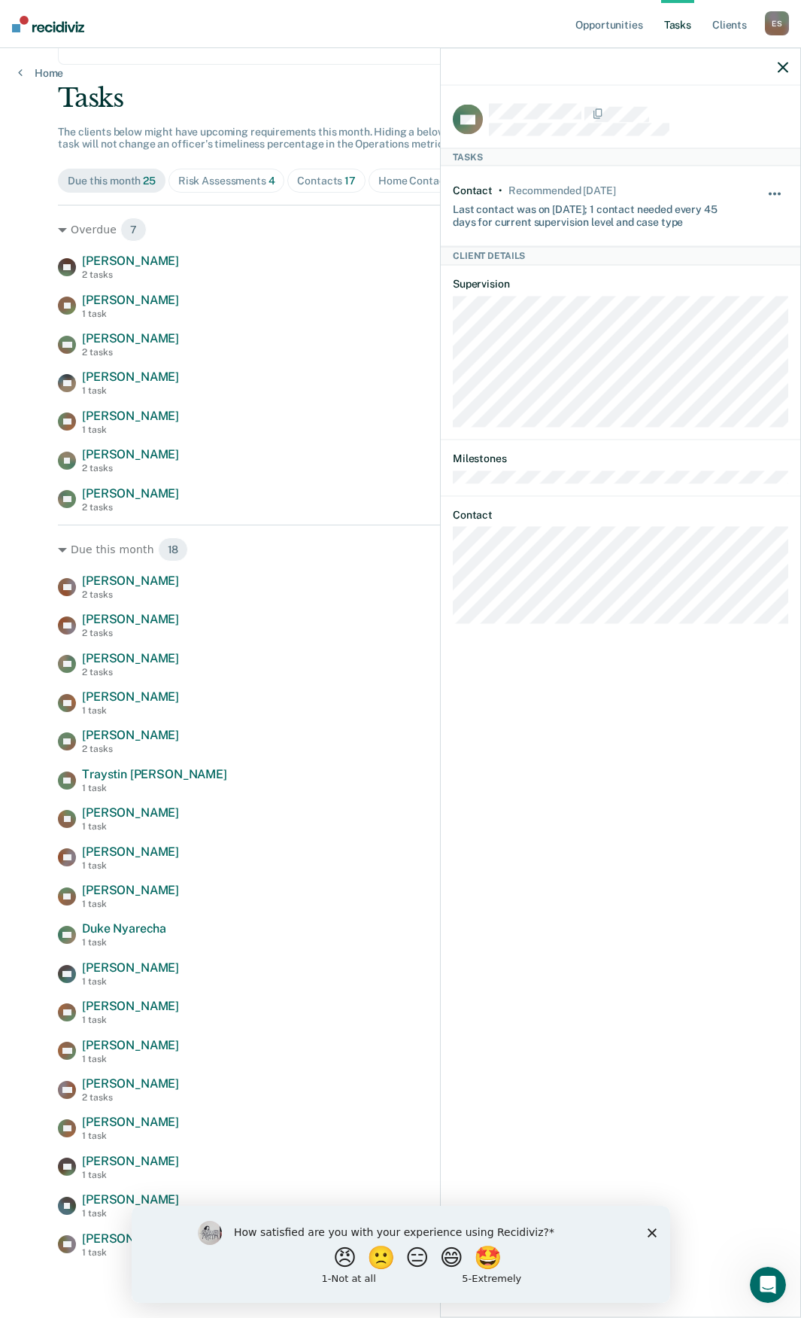
click at [766, 190] on button "button" at bounding box center [776, 202] width 26 height 24
click at [725, 312] on button "90 days" at bounding box center [734, 314] width 108 height 24
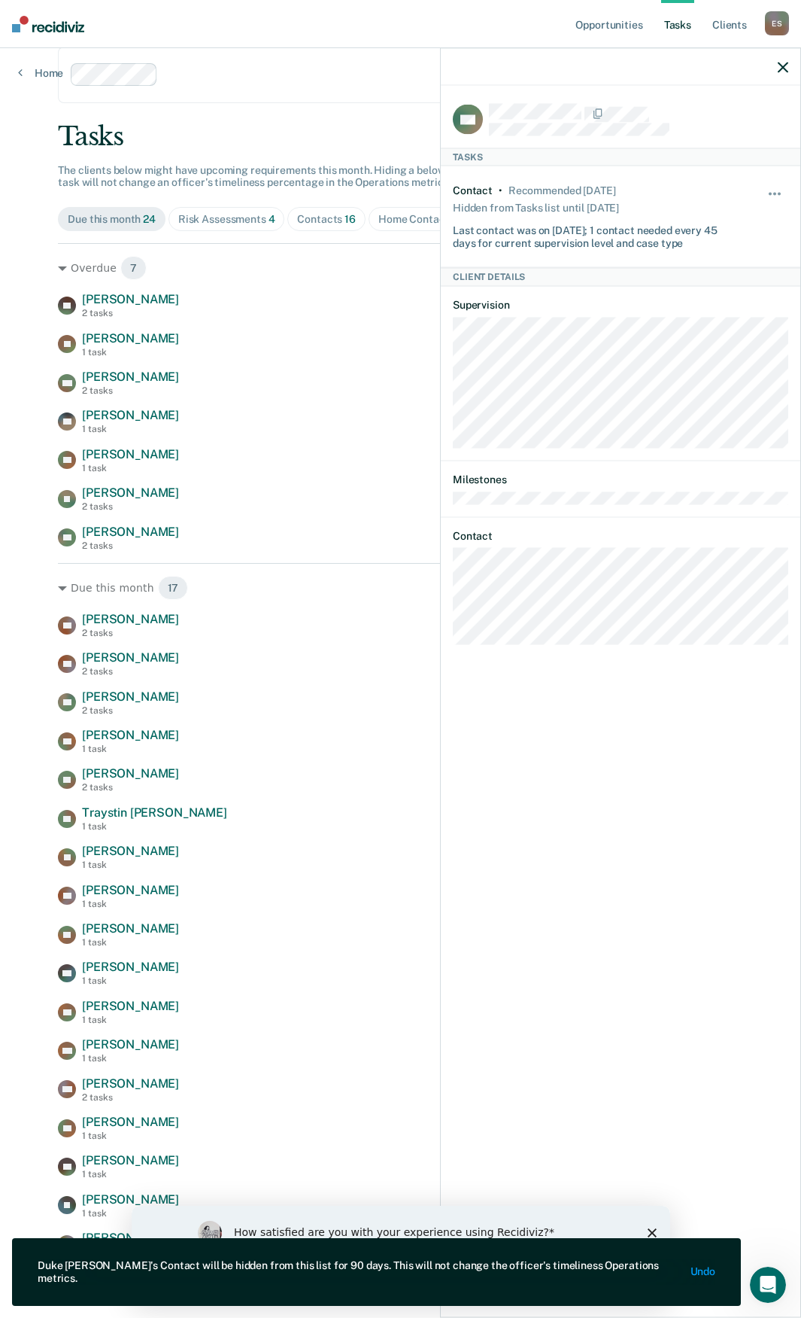
click at [782, 64] on icon "button" at bounding box center [783, 67] width 11 height 11
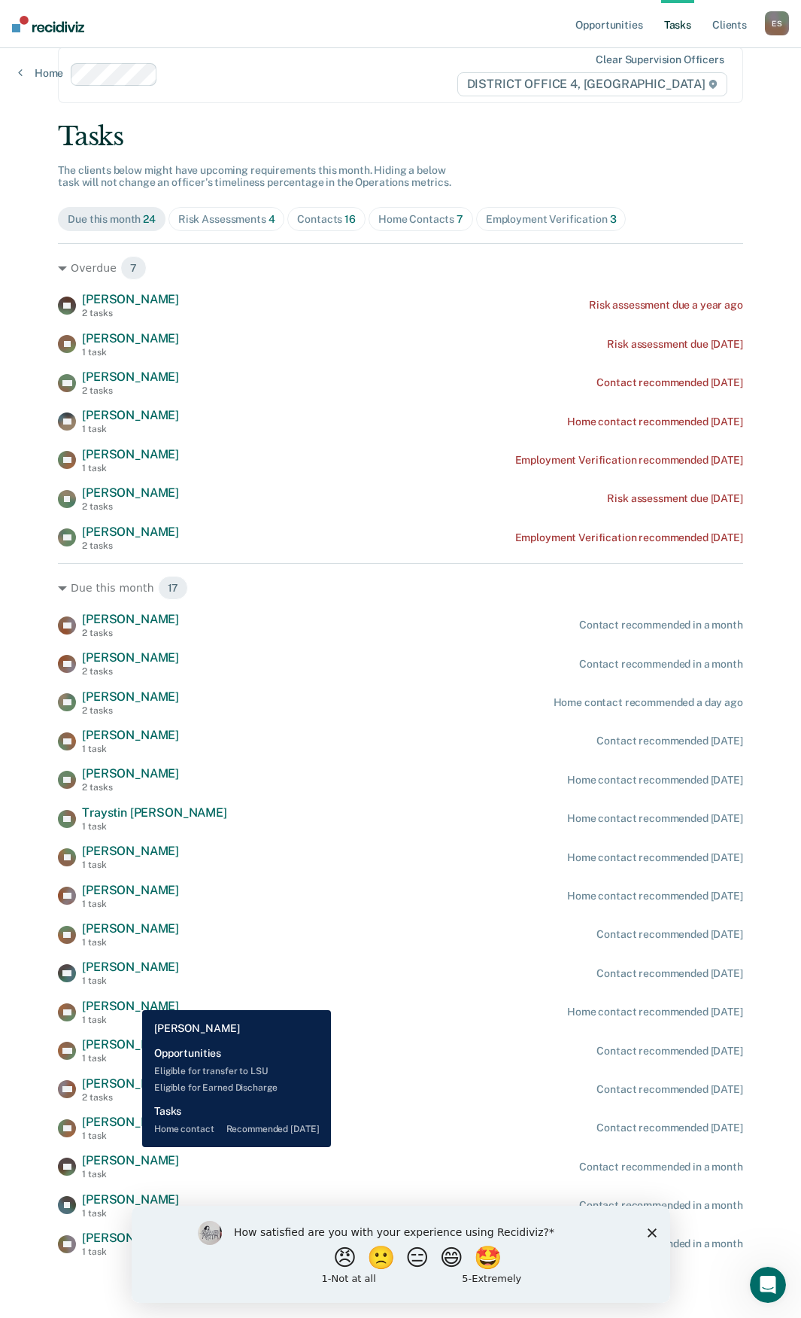
click at [131, 999] on span "Brian Kafton" at bounding box center [130, 1006] width 97 height 14
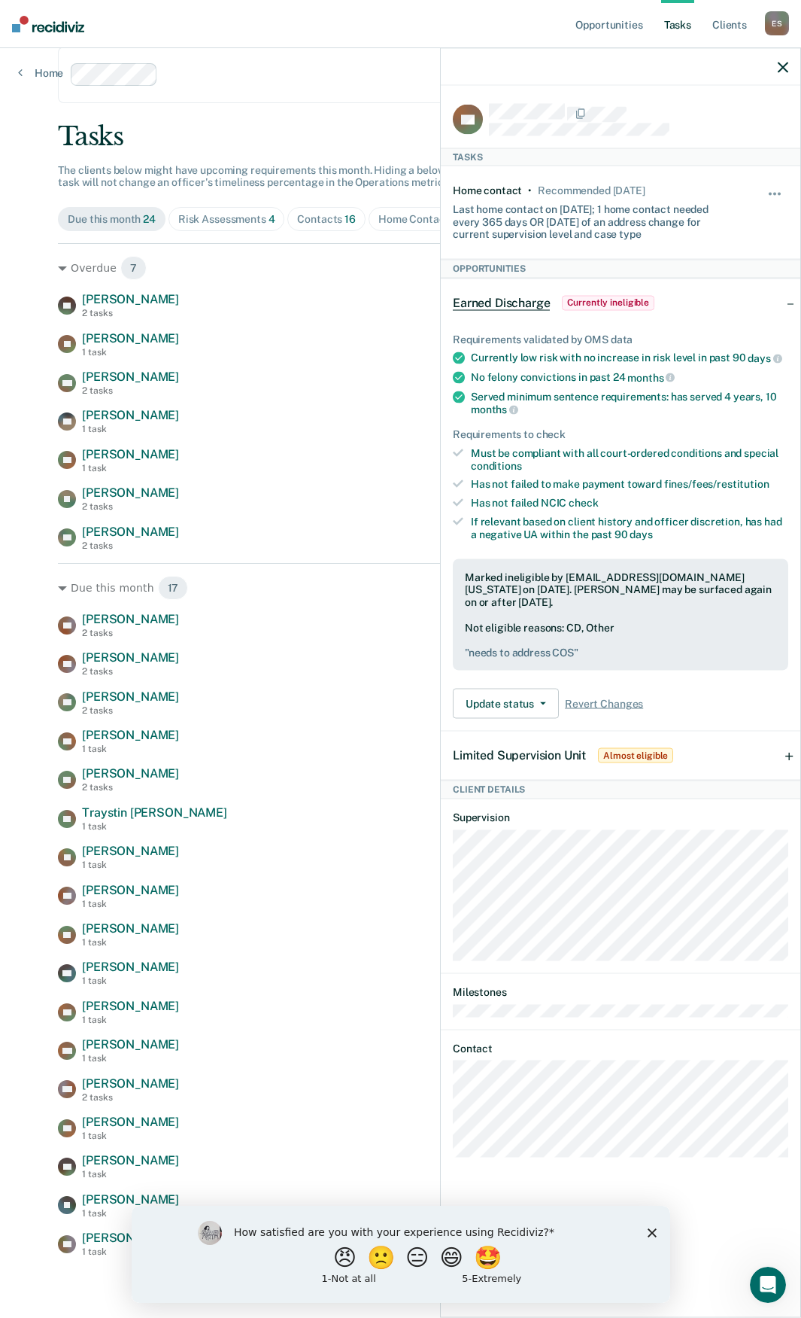
click at [303, 915] on div "CR Cameron Russell 2 tasks Contact recommended in a month TC Timothy Clayton 2 …" at bounding box center [401, 935] width 686 height 646
click at [778, 61] on button "button" at bounding box center [783, 66] width 11 height 13
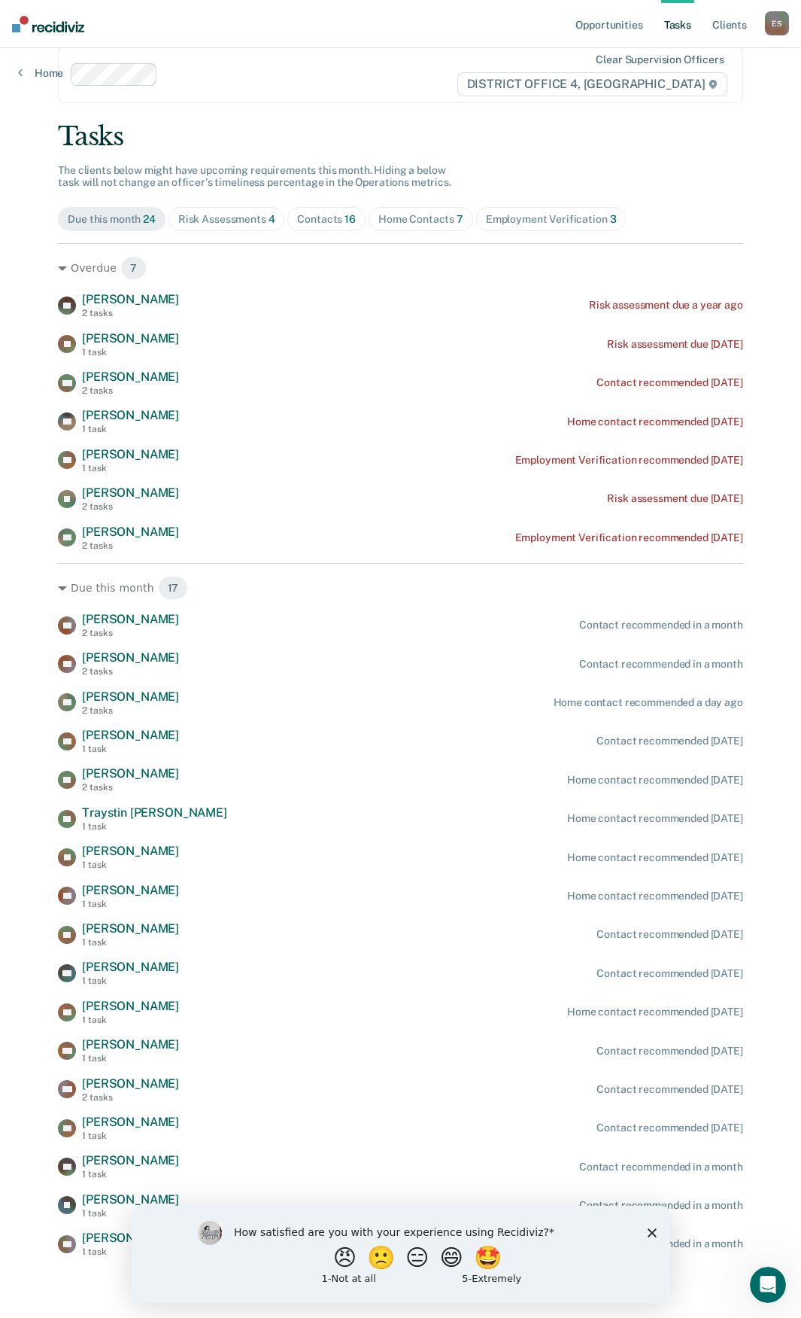
click at [649, 1228] on polygon "Close survey" at bounding box center [651, 1231] width 9 height 9
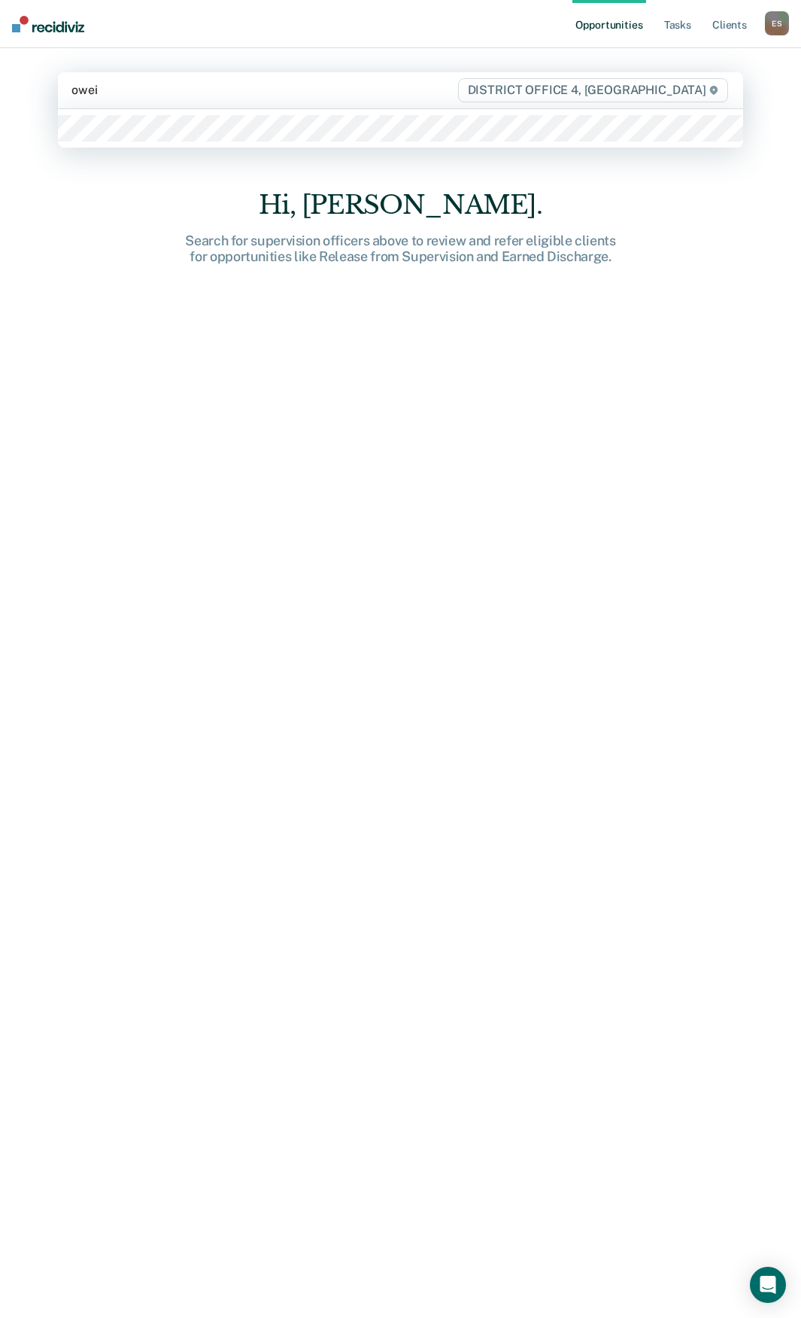
type input "oweid"
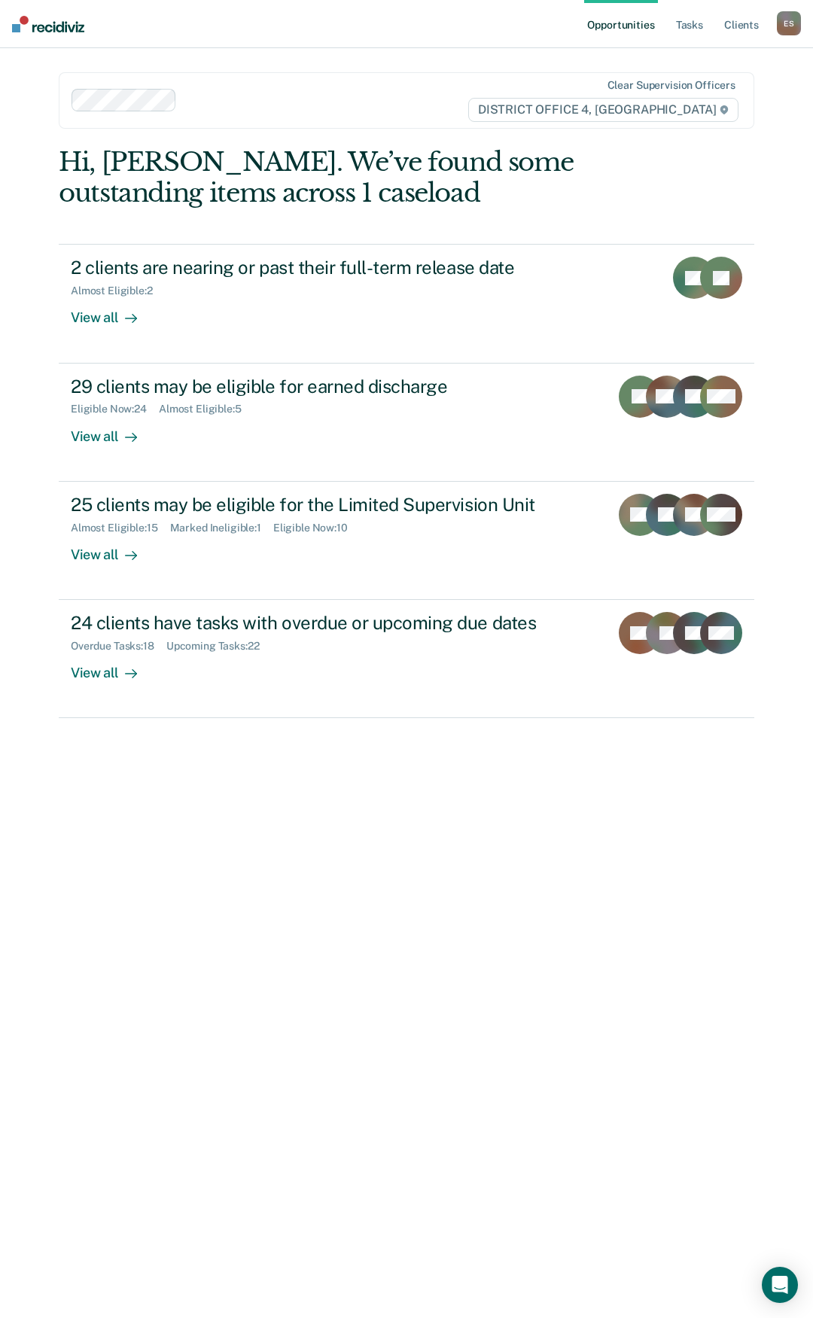
click at [381, 113] on div "Clear supervision officers DISTRICT OFFICE 4, [GEOGRAPHIC_DATA]" at bounding box center [406, 100] width 695 height 56
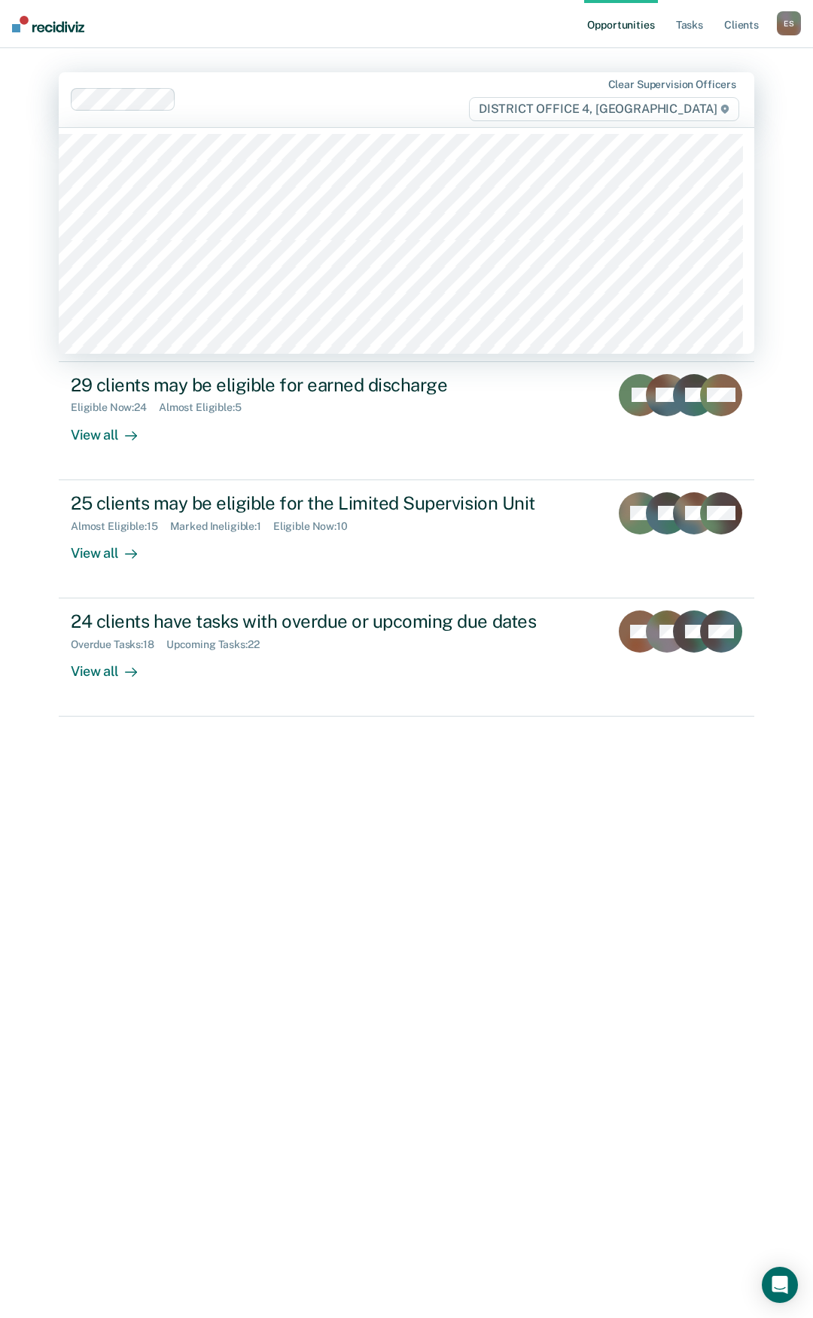
click at [196, 97] on div "Clear supervision officers DISTRICT OFFICE 4, [GEOGRAPHIC_DATA]" at bounding box center [406, 99] width 695 height 55
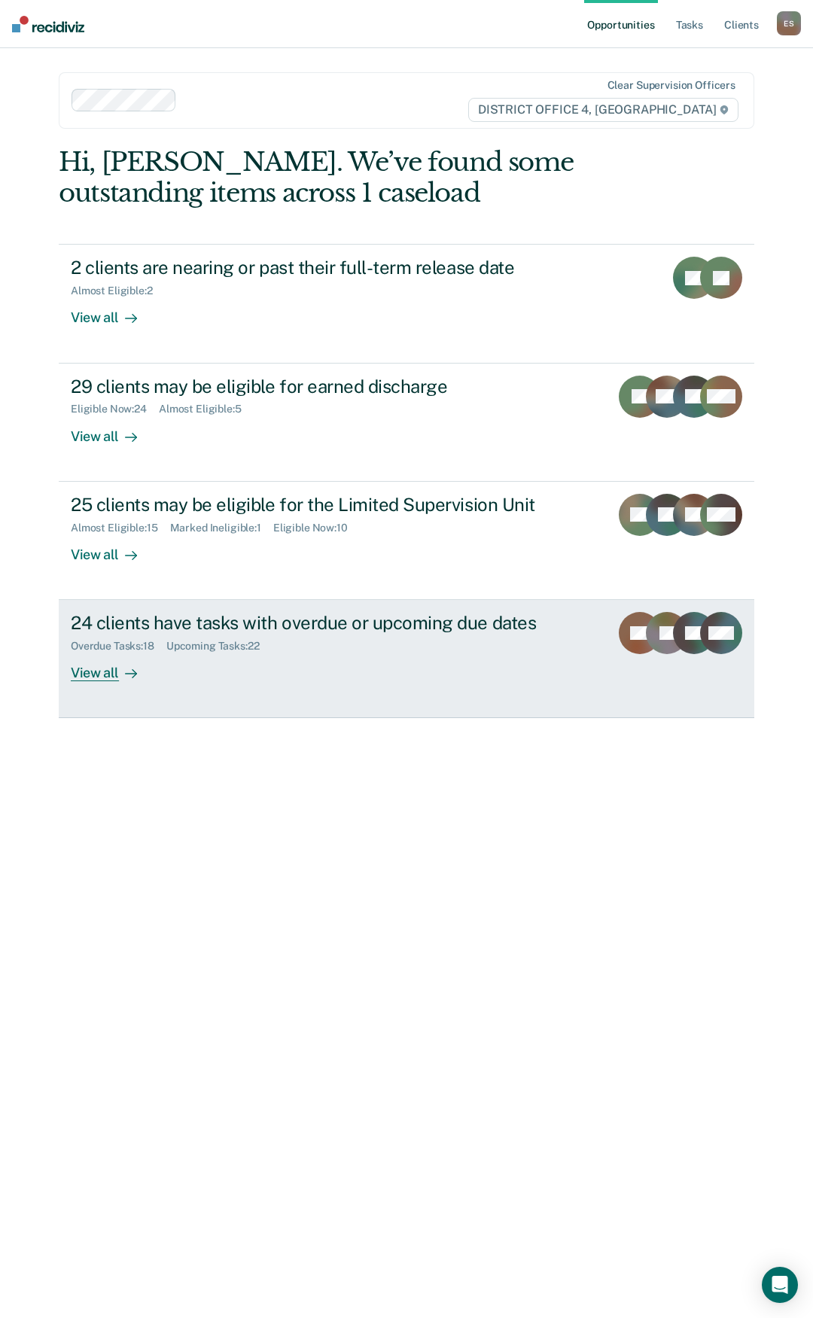
click at [204, 631] on div "24 clients have tasks with overdue or upcoming due dates" at bounding box center [334, 623] width 527 height 22
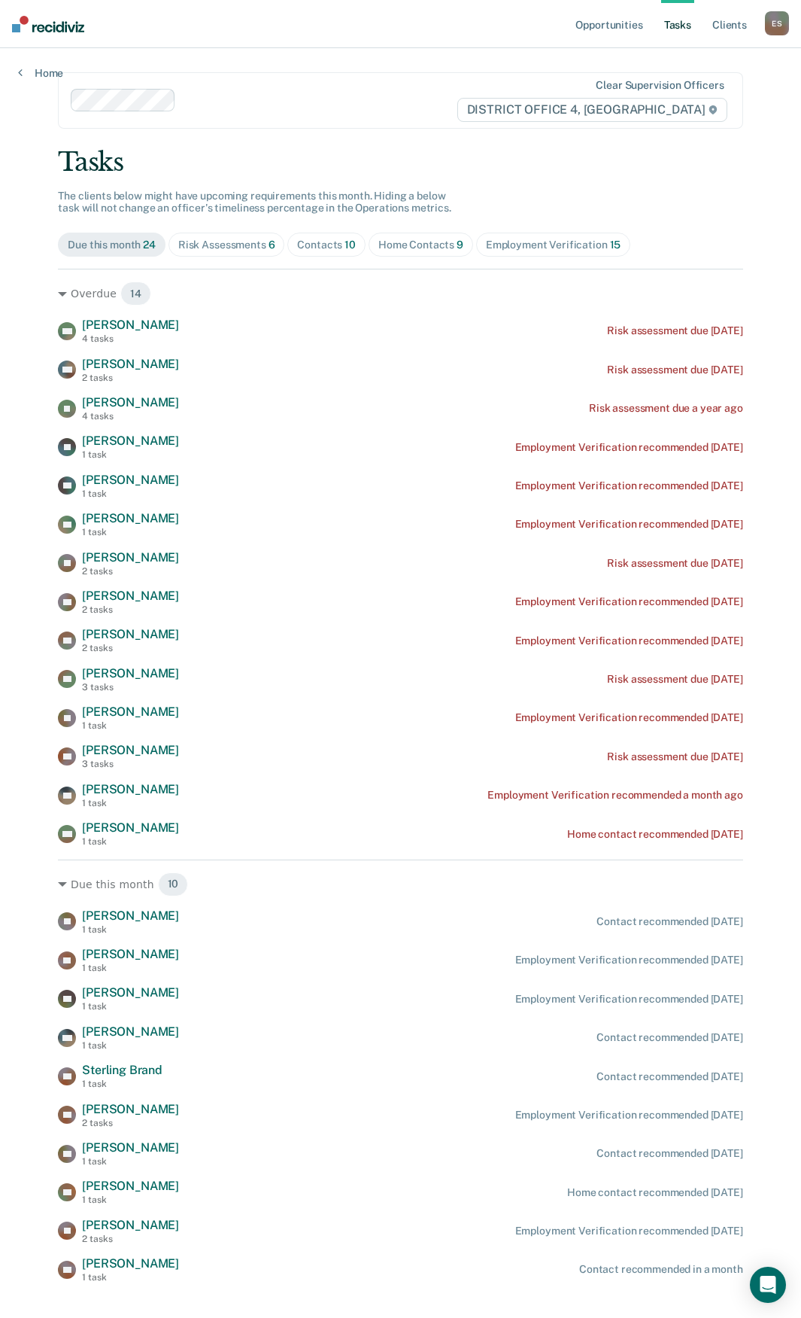
scroll to position [26, 0]
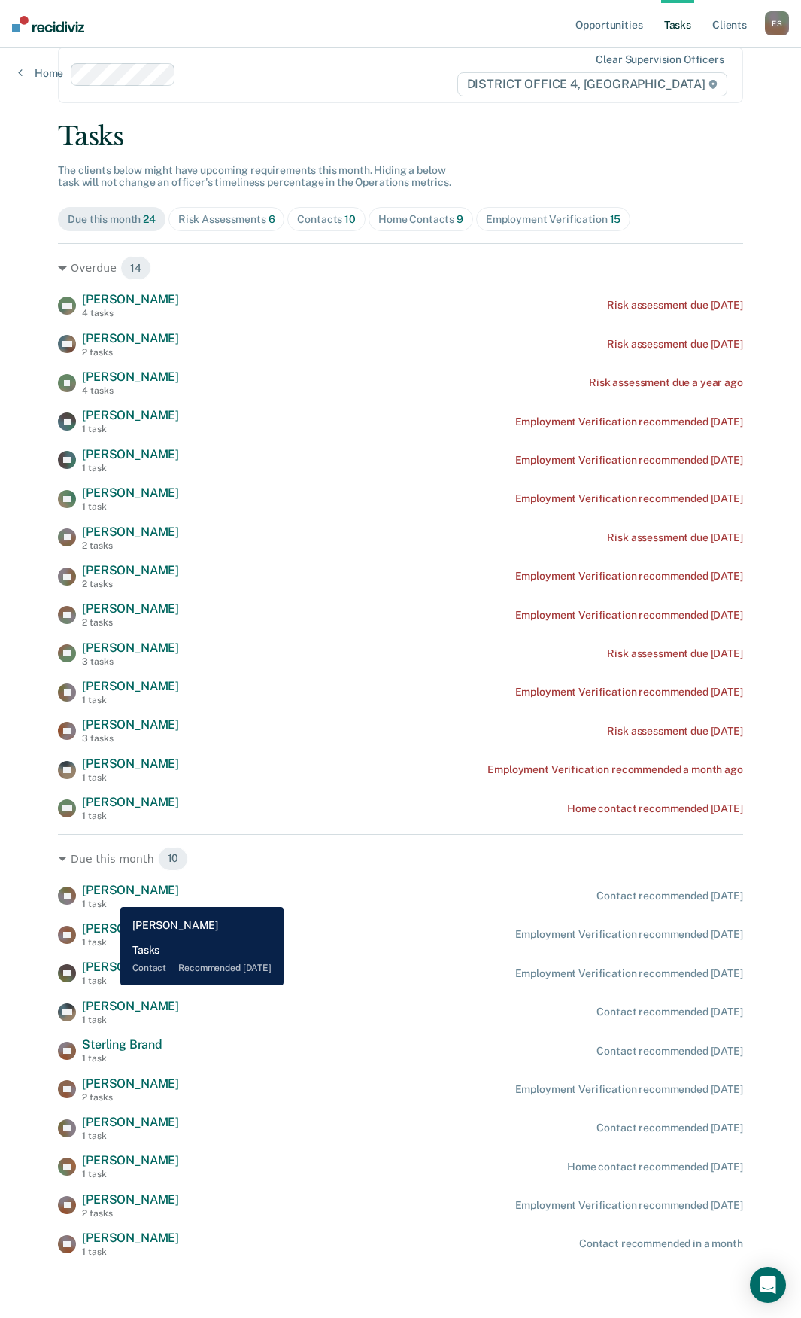
click at [109, 896] on span "[PERSON_NAME]" at bounding box center [130, 890] width 97 height 14
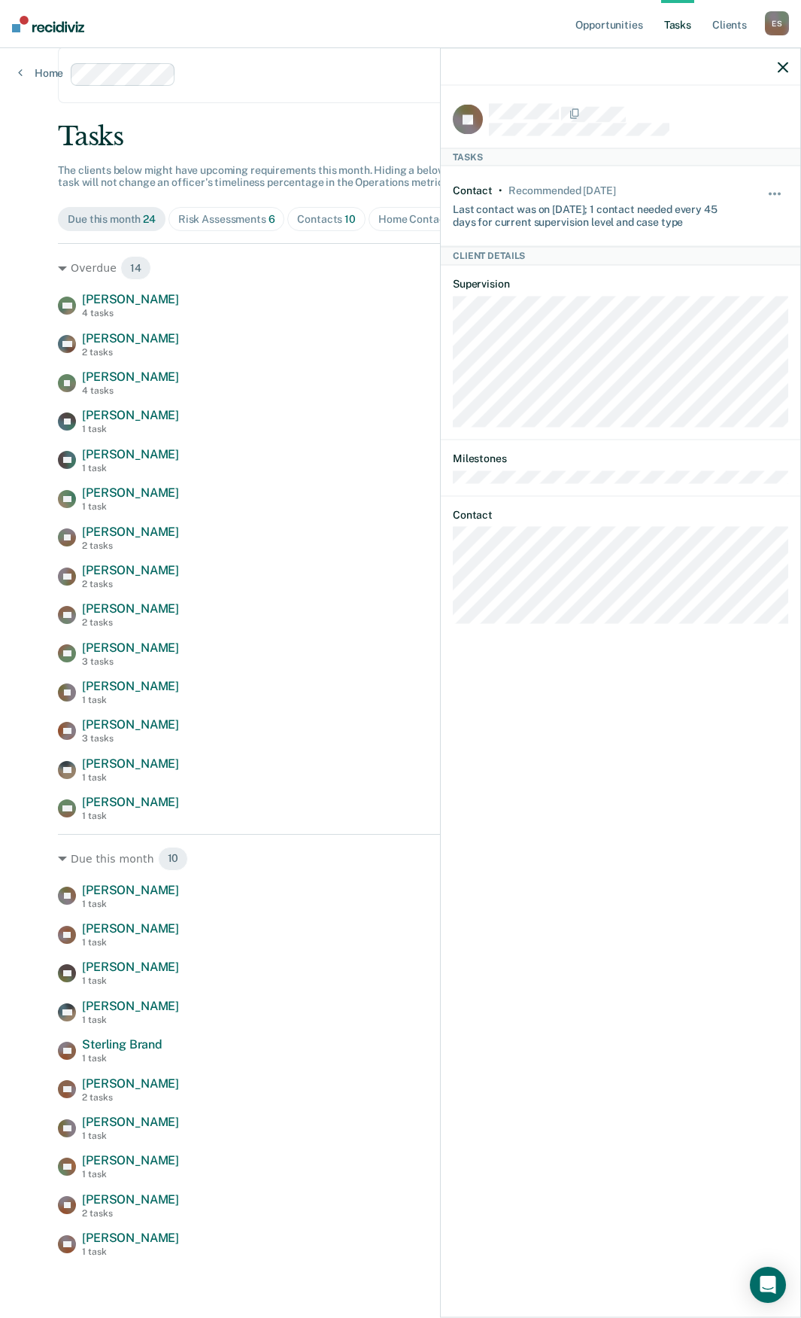
click at [784, 64] on icon "button" at bounding box center [783, 67] width 11 height 11
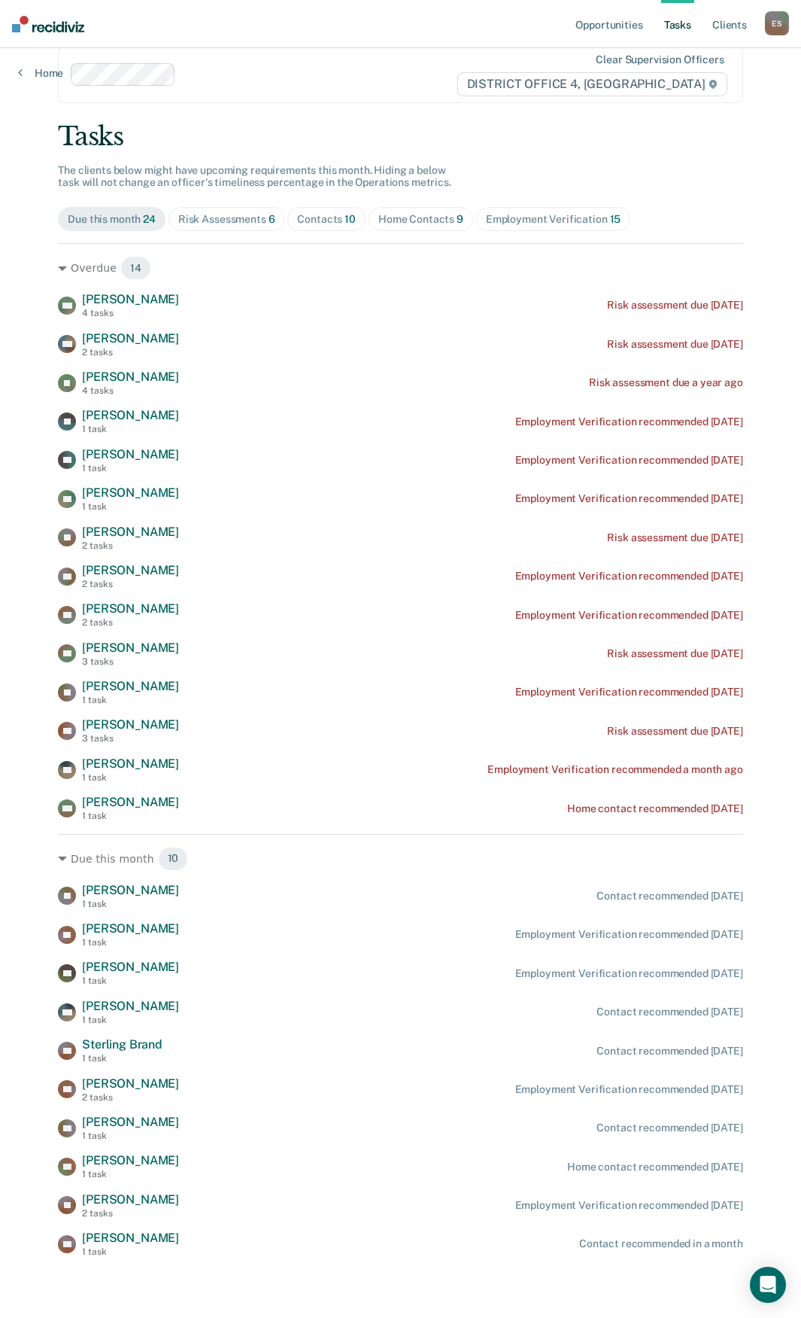
click at [330, 221] on div "Contacts 10" at bounding box center [326, 219] width 59 height 13
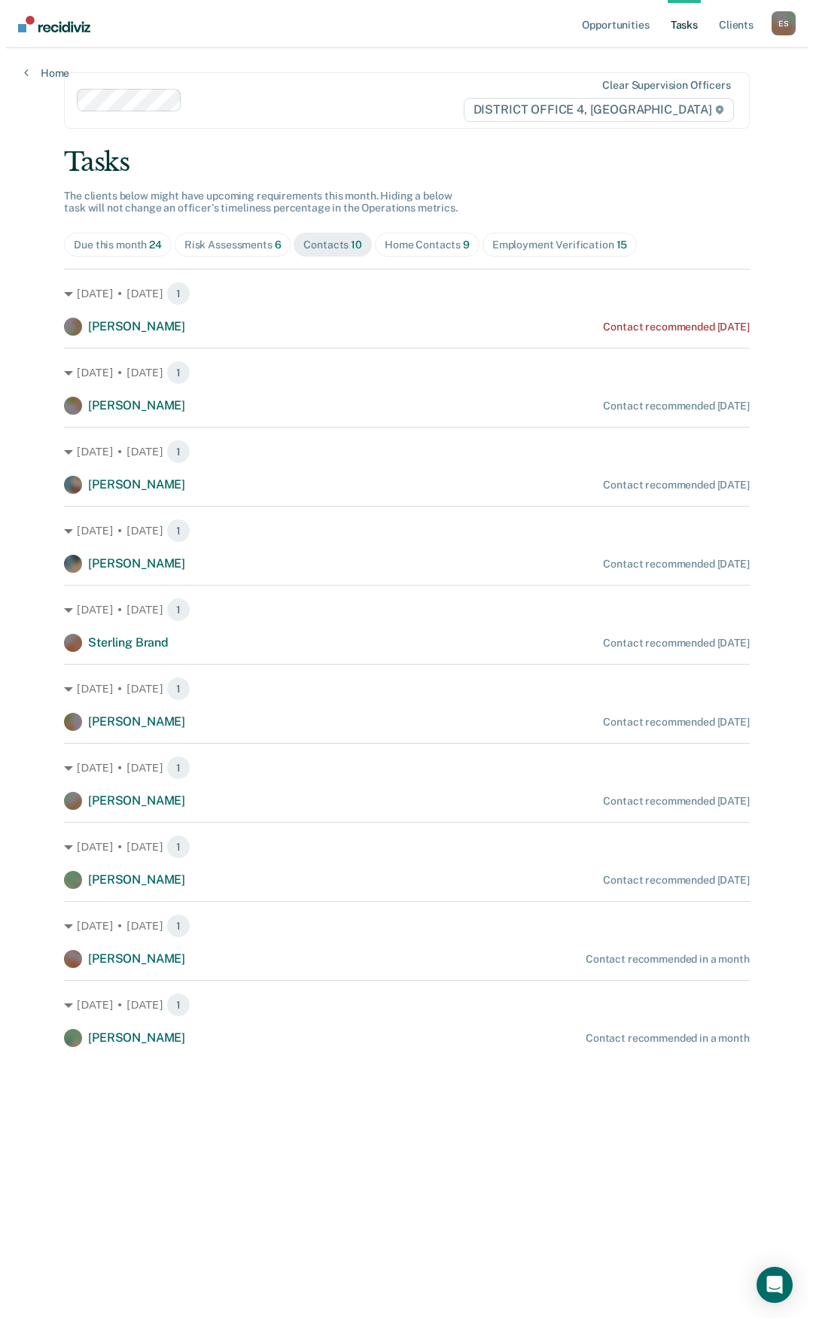
scroll to position [0, 0]
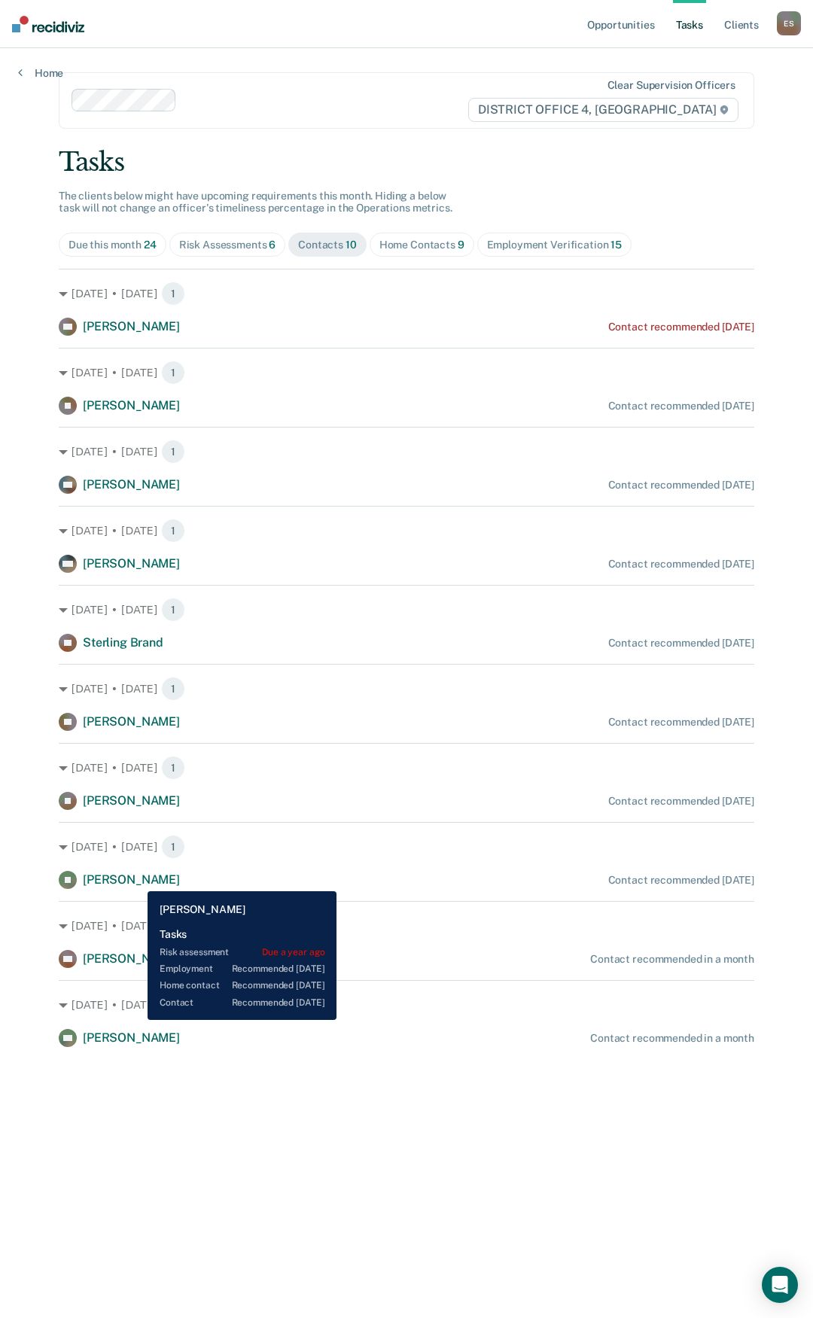
click at [136, 880] on span "[PERSON_NAME]" at bounding box center [131, 879] width 97 height 14
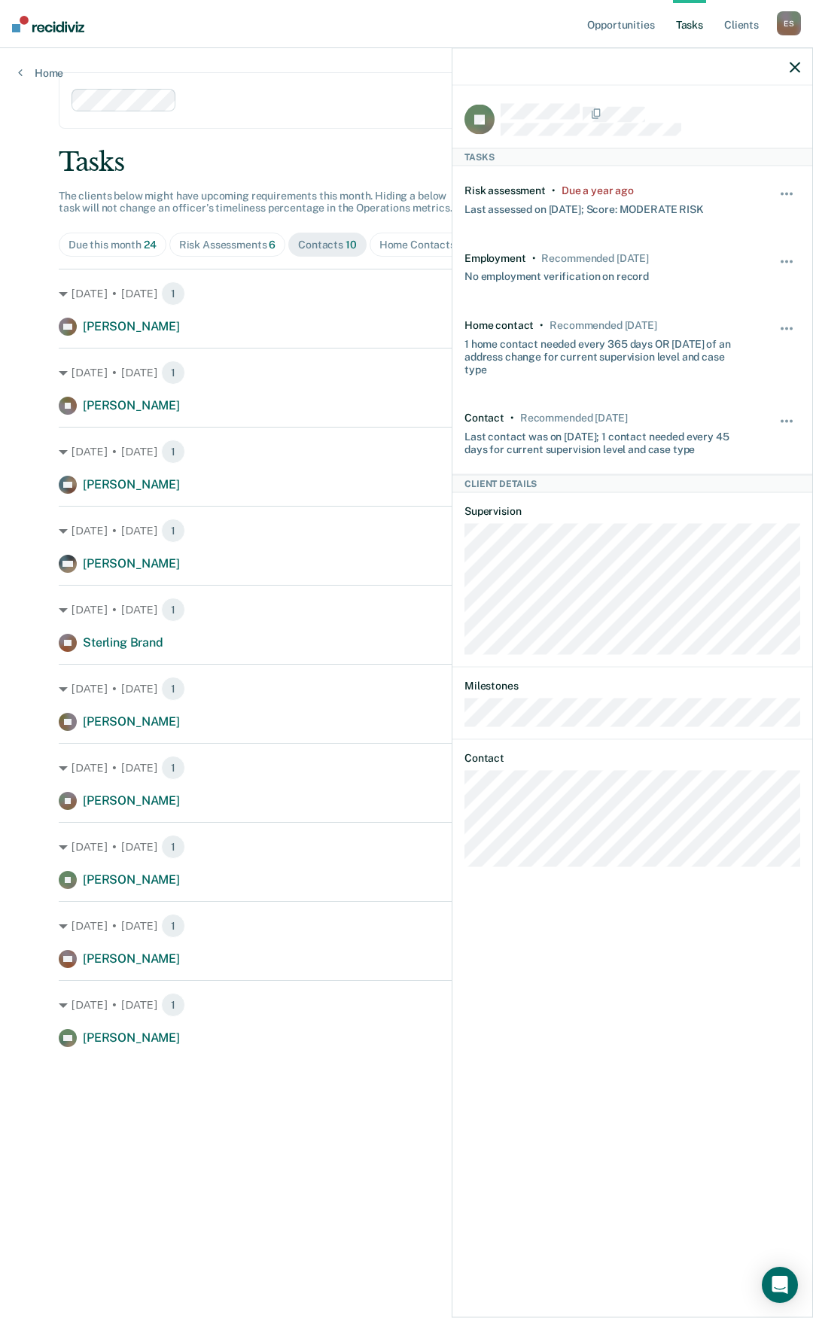
click at [793, 65] on icon "button" at bounding box center [794, 67] width 11 height 11
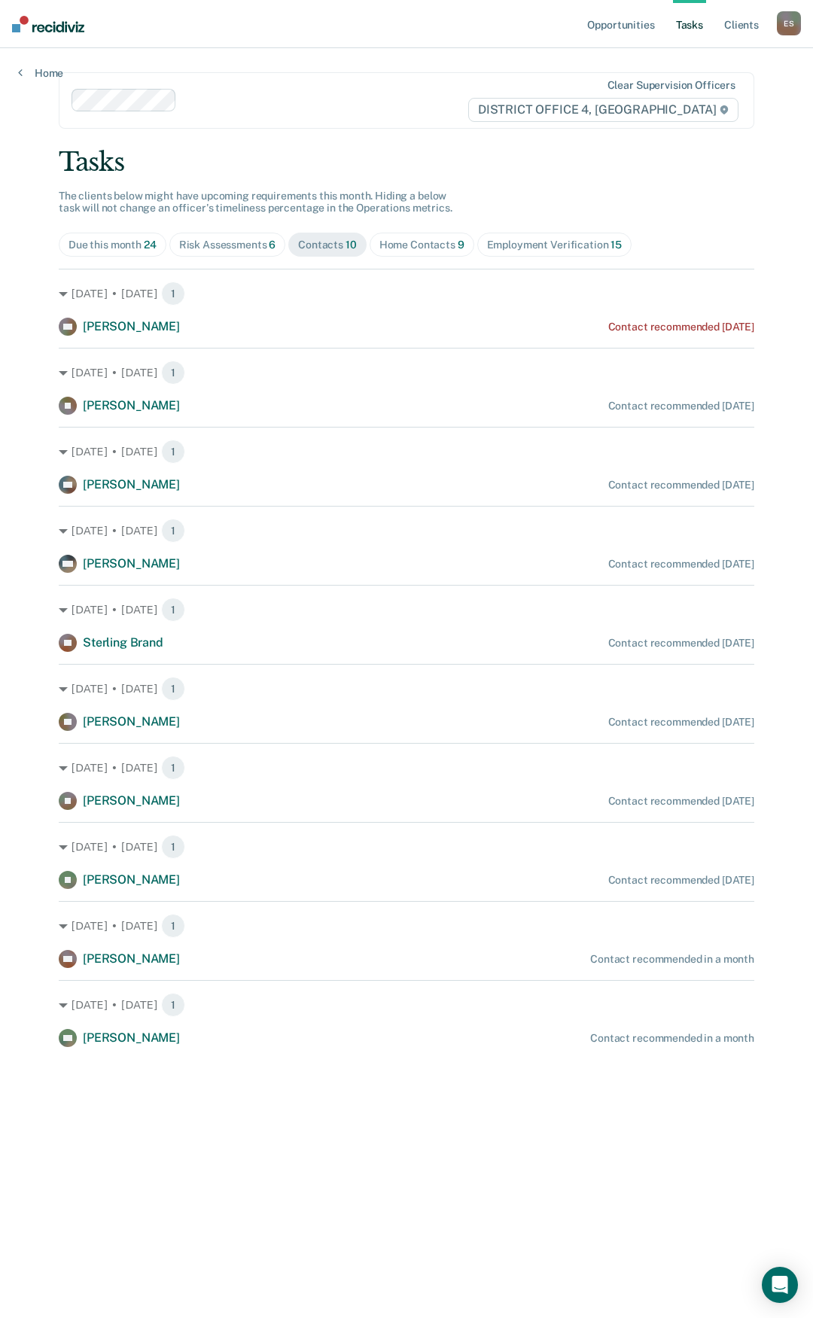
click at [421, 239] on div "Home Contacts 9" at bounding box center [421, 245] width 85 height 13
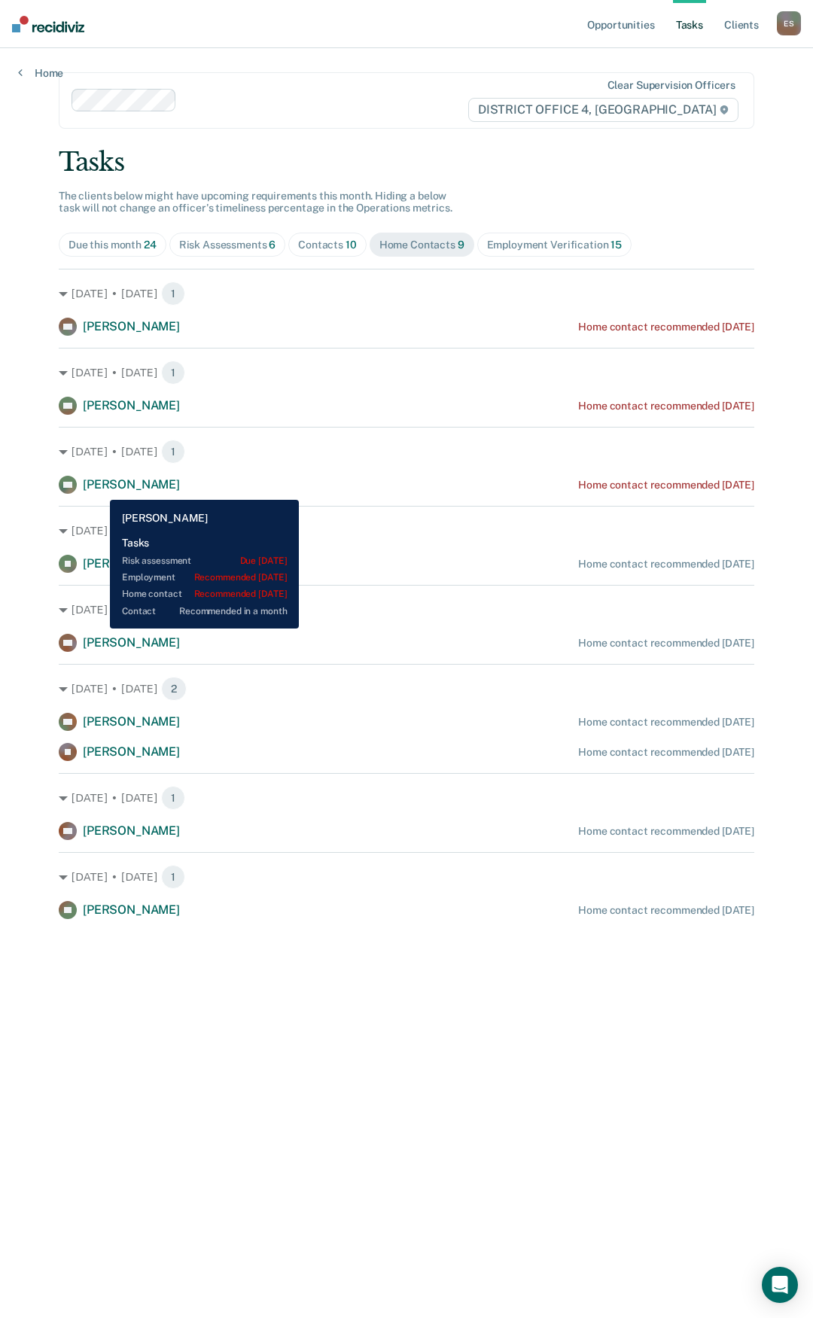
click at [99, 488] on span "[PERSON_NAME]" at bounding box center [131, 484] width 97 height 14
